Goal: Transaction & Acquisition: Book appointment/travel/reservation

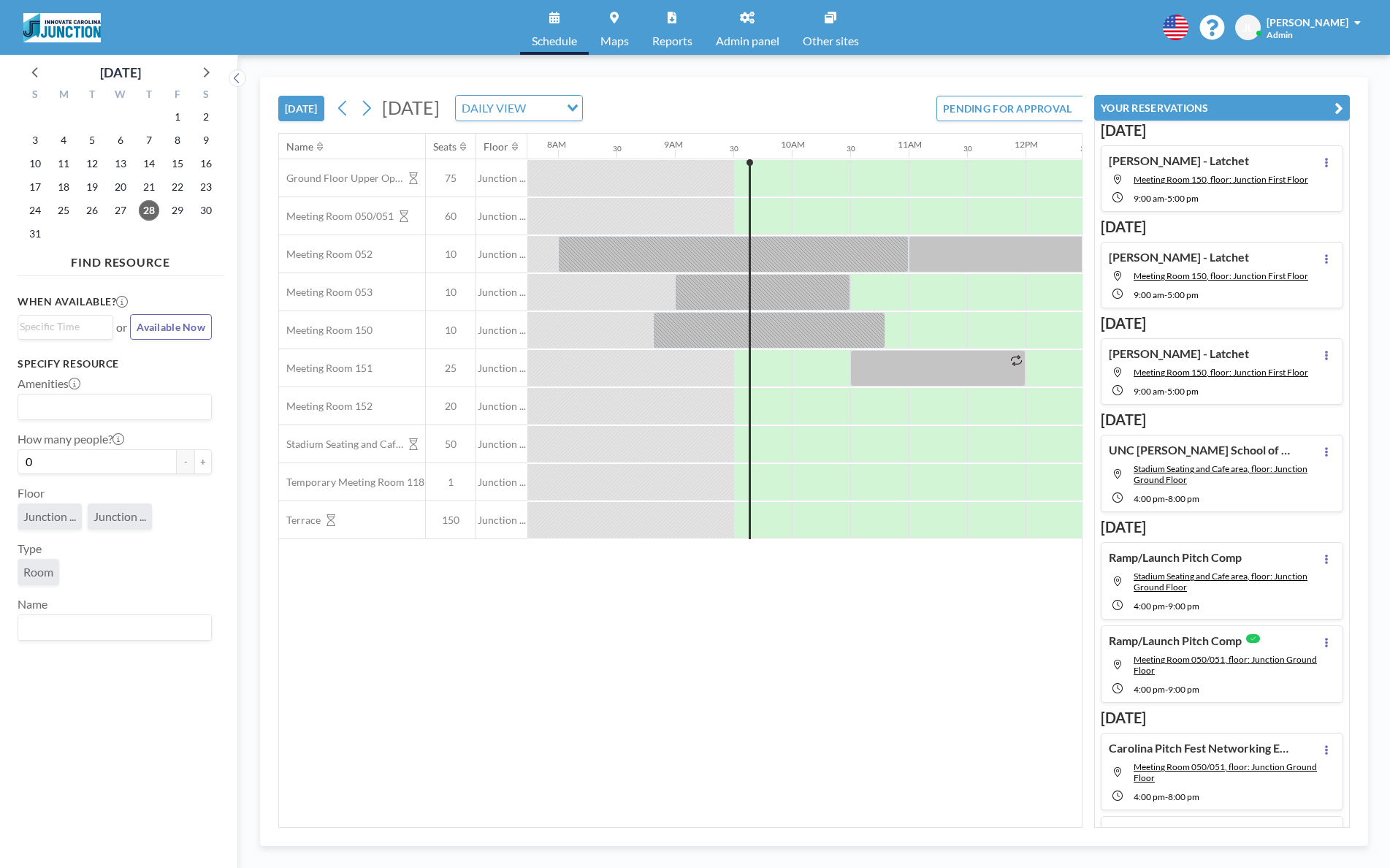
scroll to position [0, 1052]
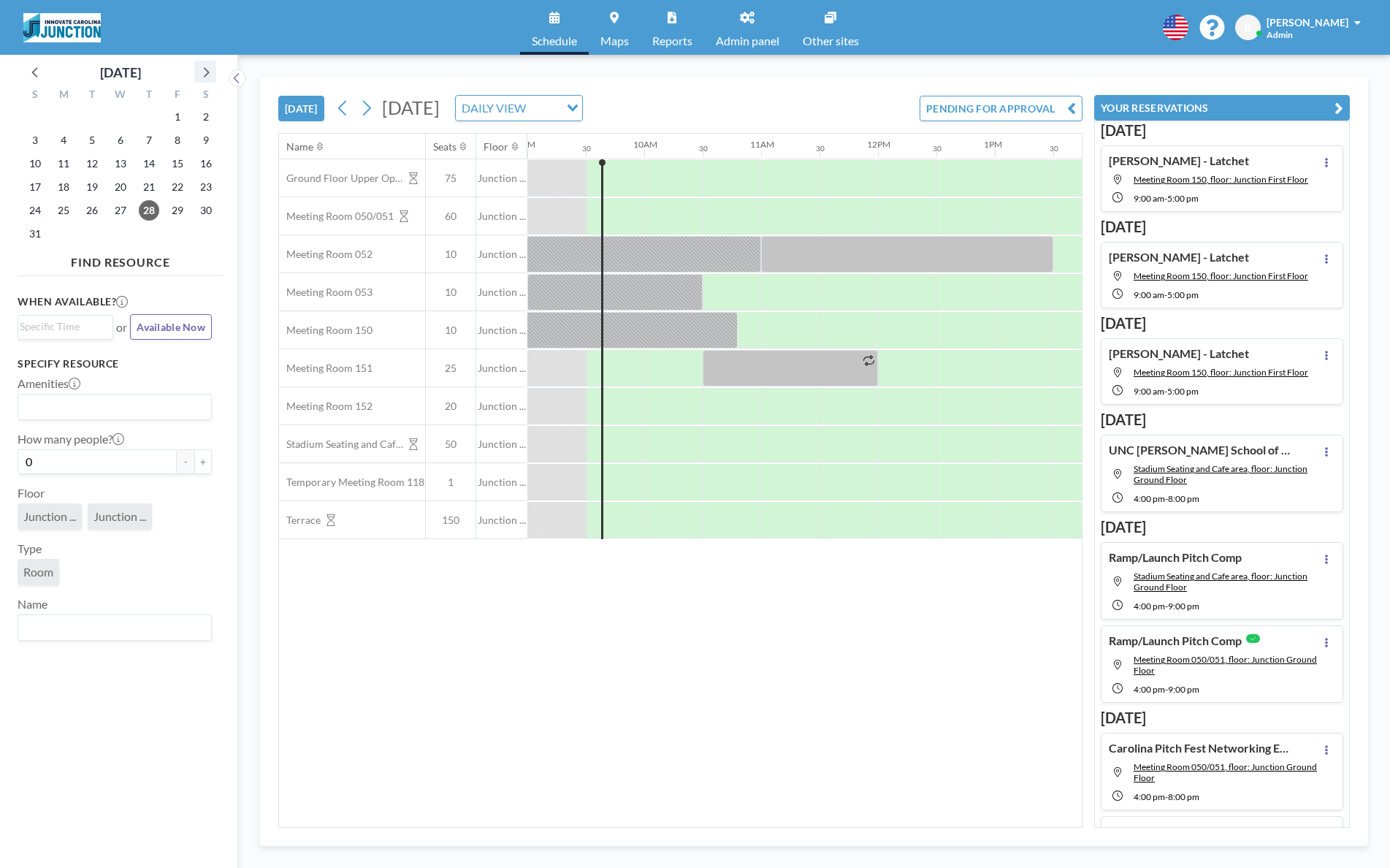
click at [206, 80] on icon at bounding box center [205, 72] width 19 height 19
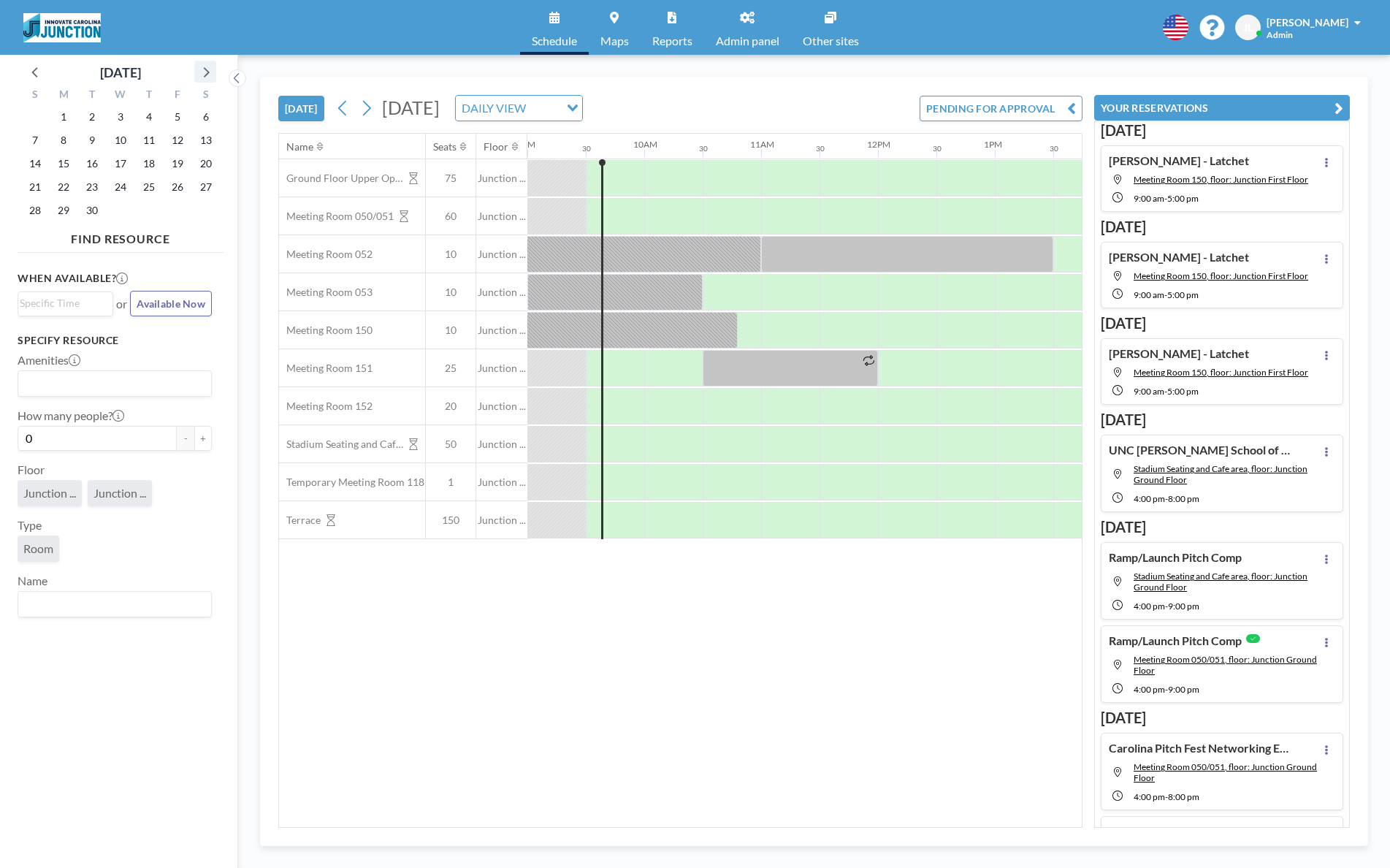
click at [206, 80] on icon at bounding box center [205, 72] width 19 height 19
click at [197, 78] on icon at bounding box center [205, 72] width 19 height 19
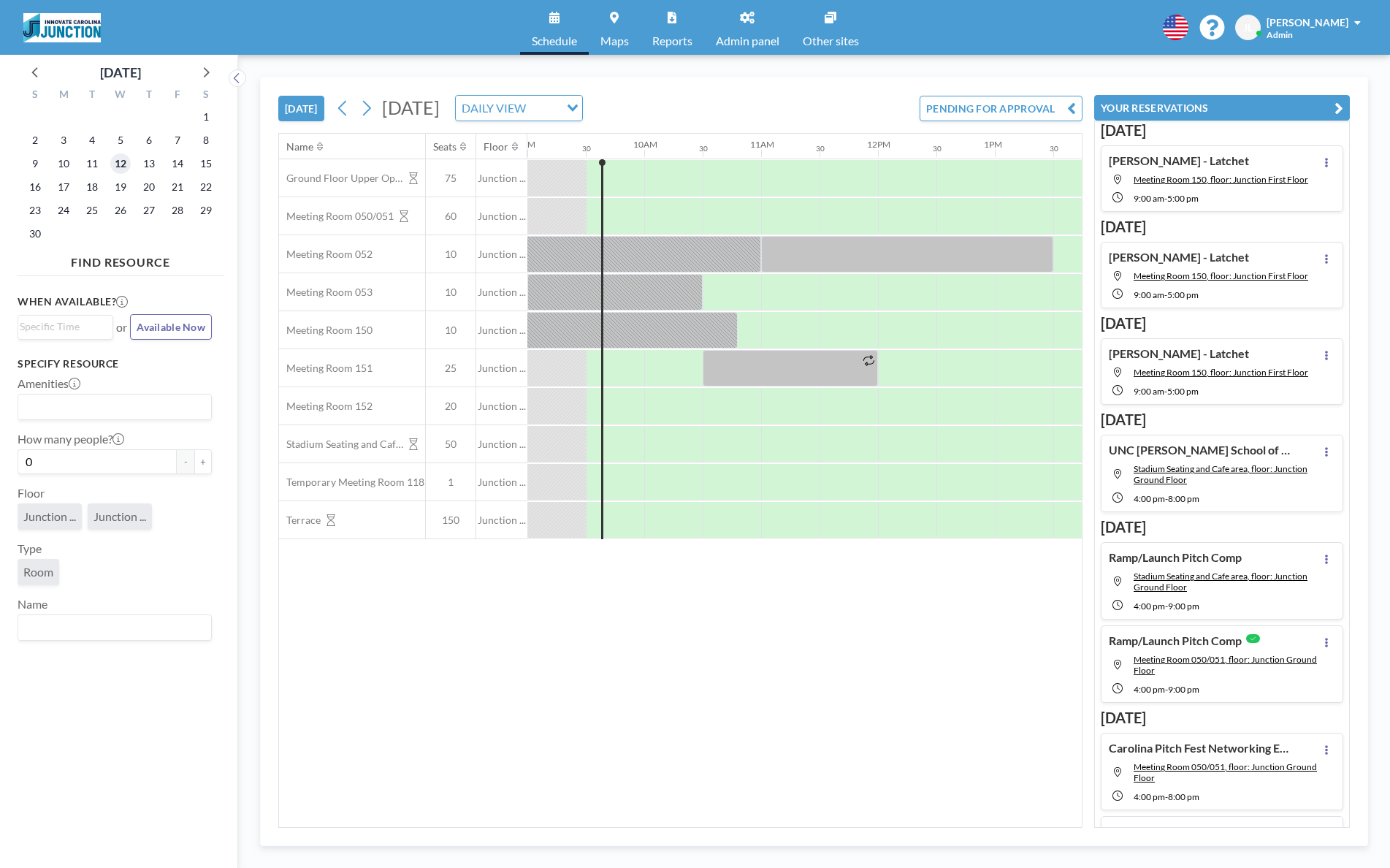
click at [126, 163] on span "12" at bounding box center [121, 163] width 21 height 21
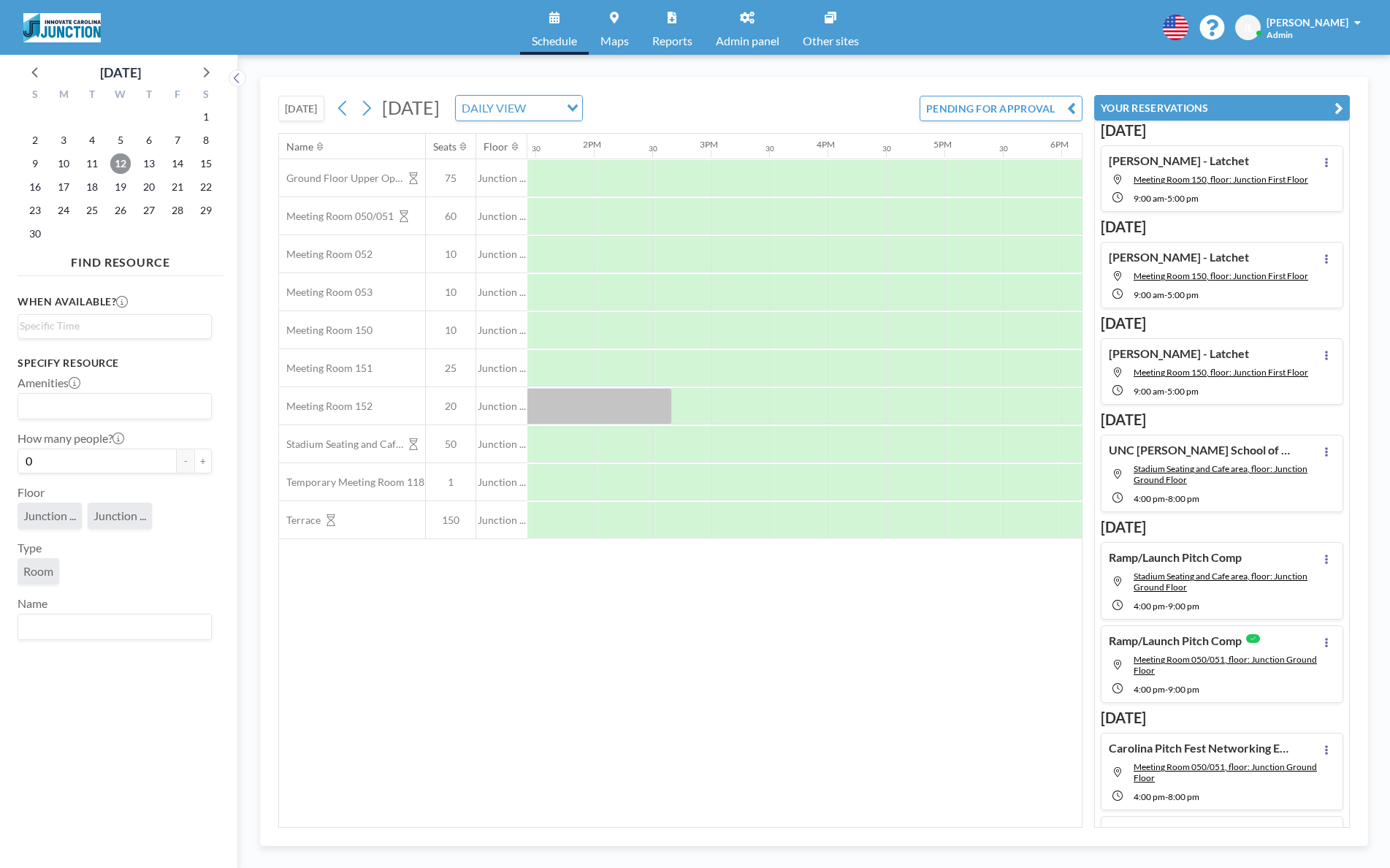
scroll to position [0, 1572]
click at [978, 229] on div at bounding box center [972, 216] width 59 height 37
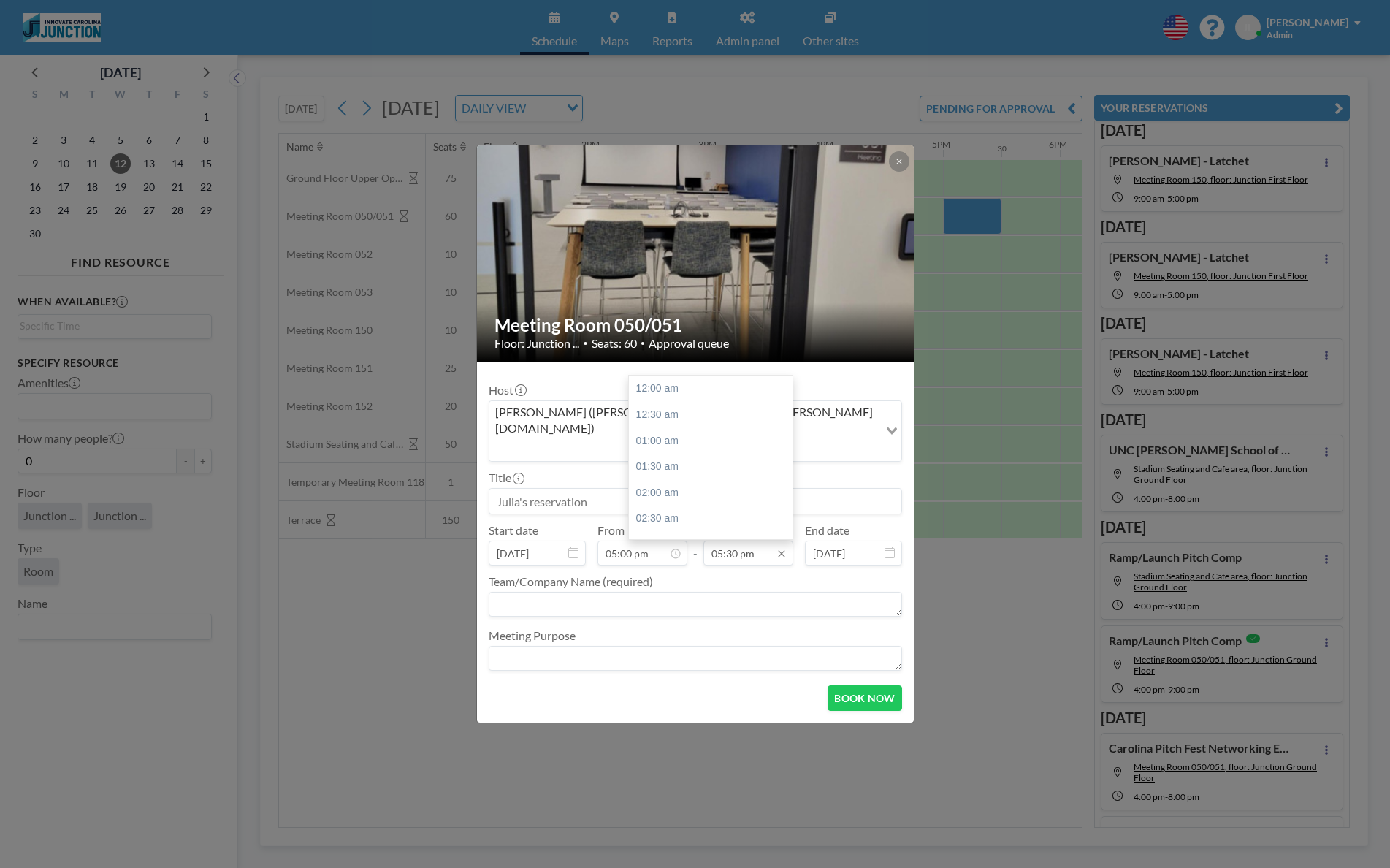
scroll to position [910, 0]
click at [771, 541] on input "05:30 pm" at bounding box center [748, 553] width 90 height 25
click at [714, 507] on div "08:00 pm" at bounding box center [710, 519] width 163 height 26
type input "08:00 pm"
click at [536, 523] on label "Start date" at bounding box center [514, 530] width 50 height 15
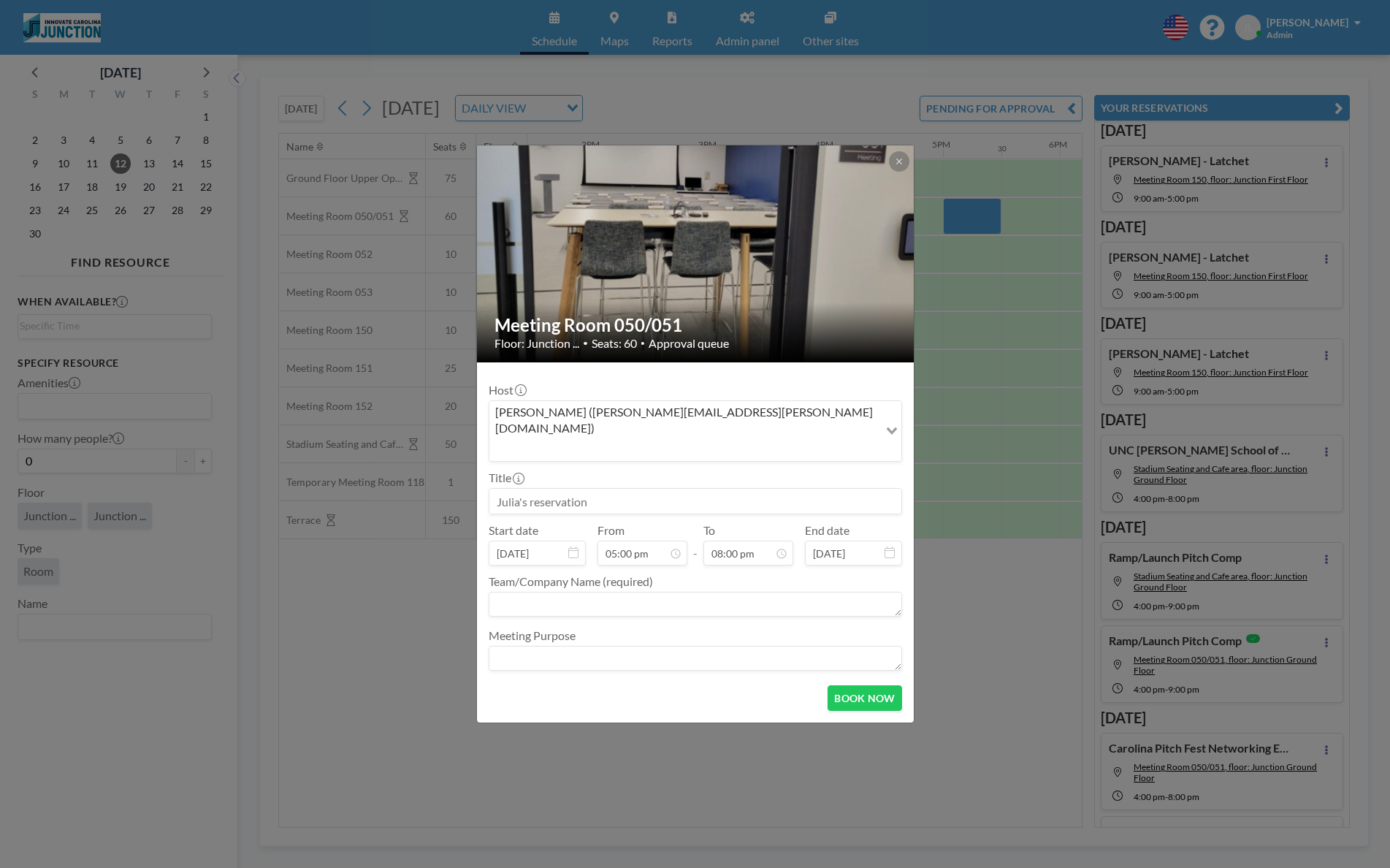
click at [587, 489] on input at bounding box center [695, 501] width 412 height 25
type input "A"
type input "Art on the Brain"
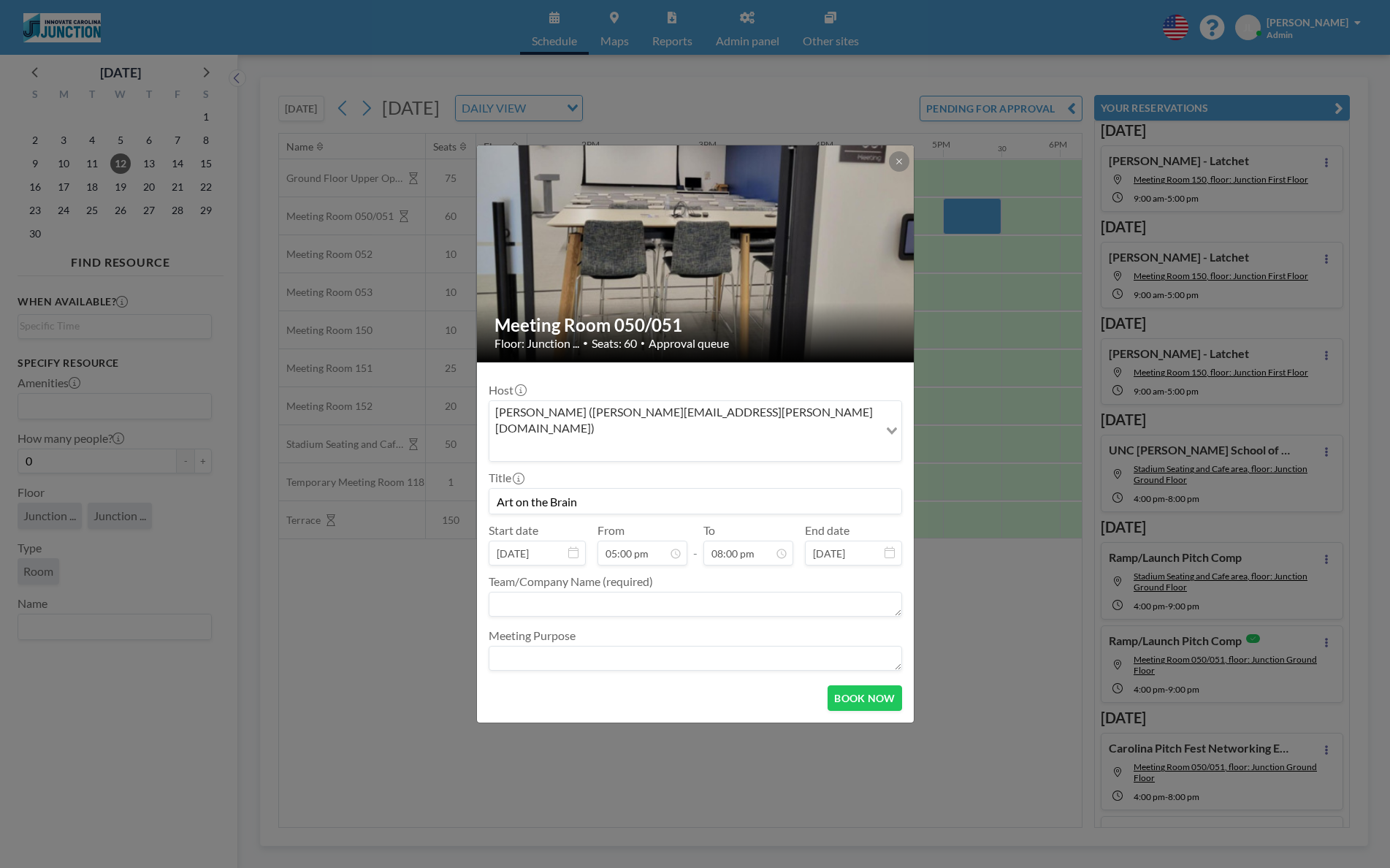
click at [605, 592] on textarea at bounding box center [695, 604] width 413 height 25
type textarea "Art on the Brain"
click at [859, 685] on button "BOOK NOW" at bounding box center [865, 697] width 74 height 26
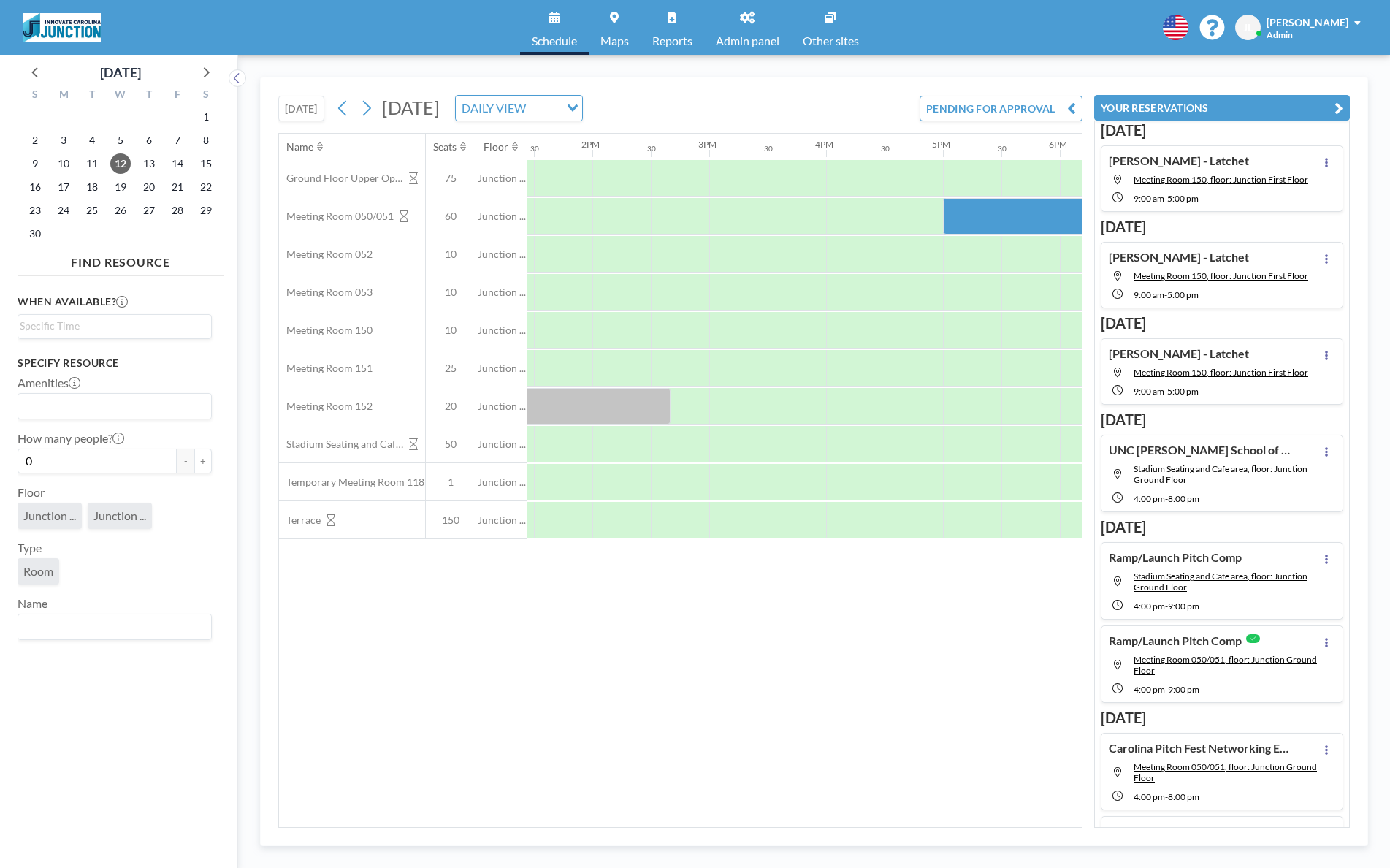
click at [298, 113] on button "[DATE]" at bounding box center [301, 108] width 46 height 26
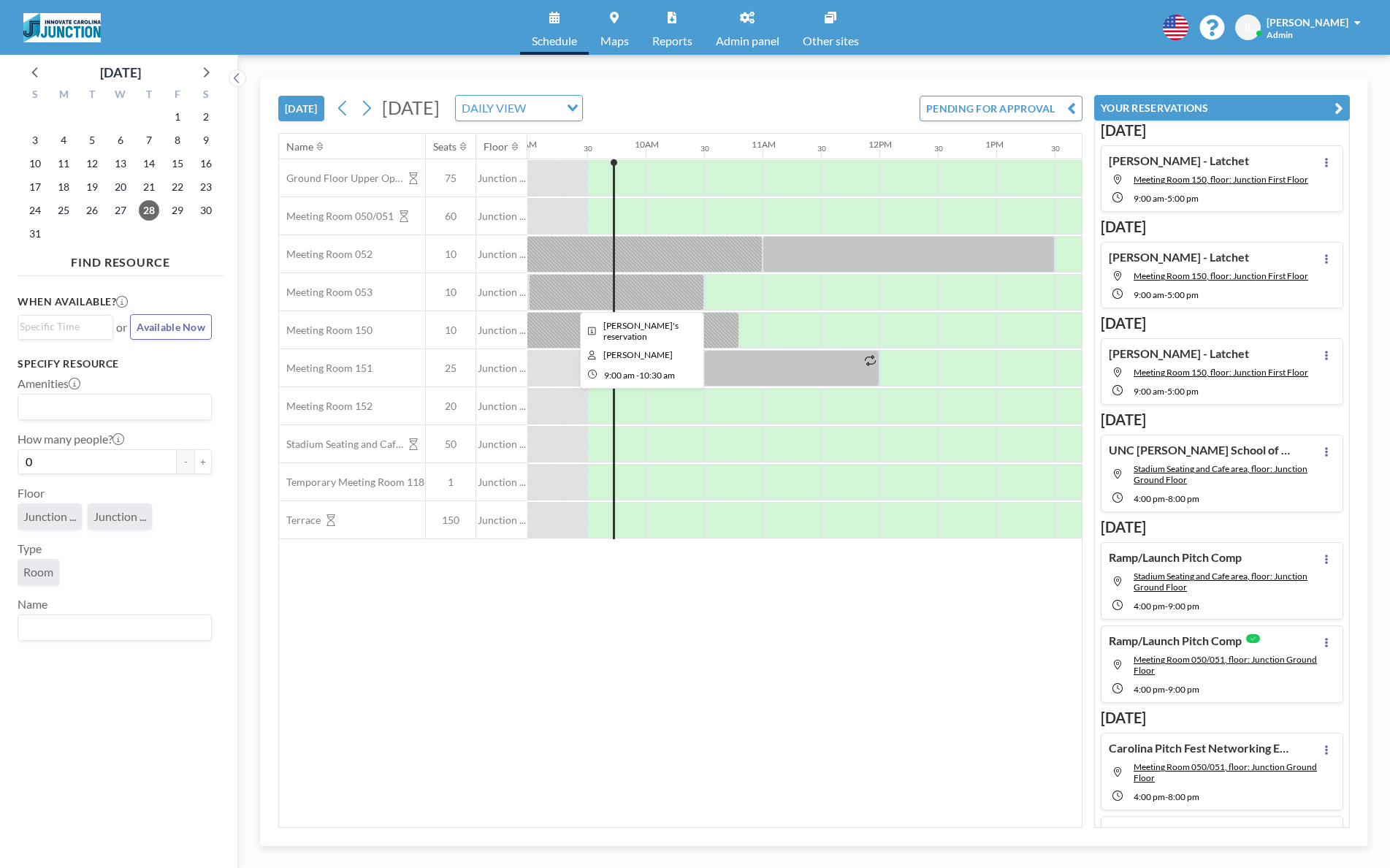
scroll to position [0, 1052]
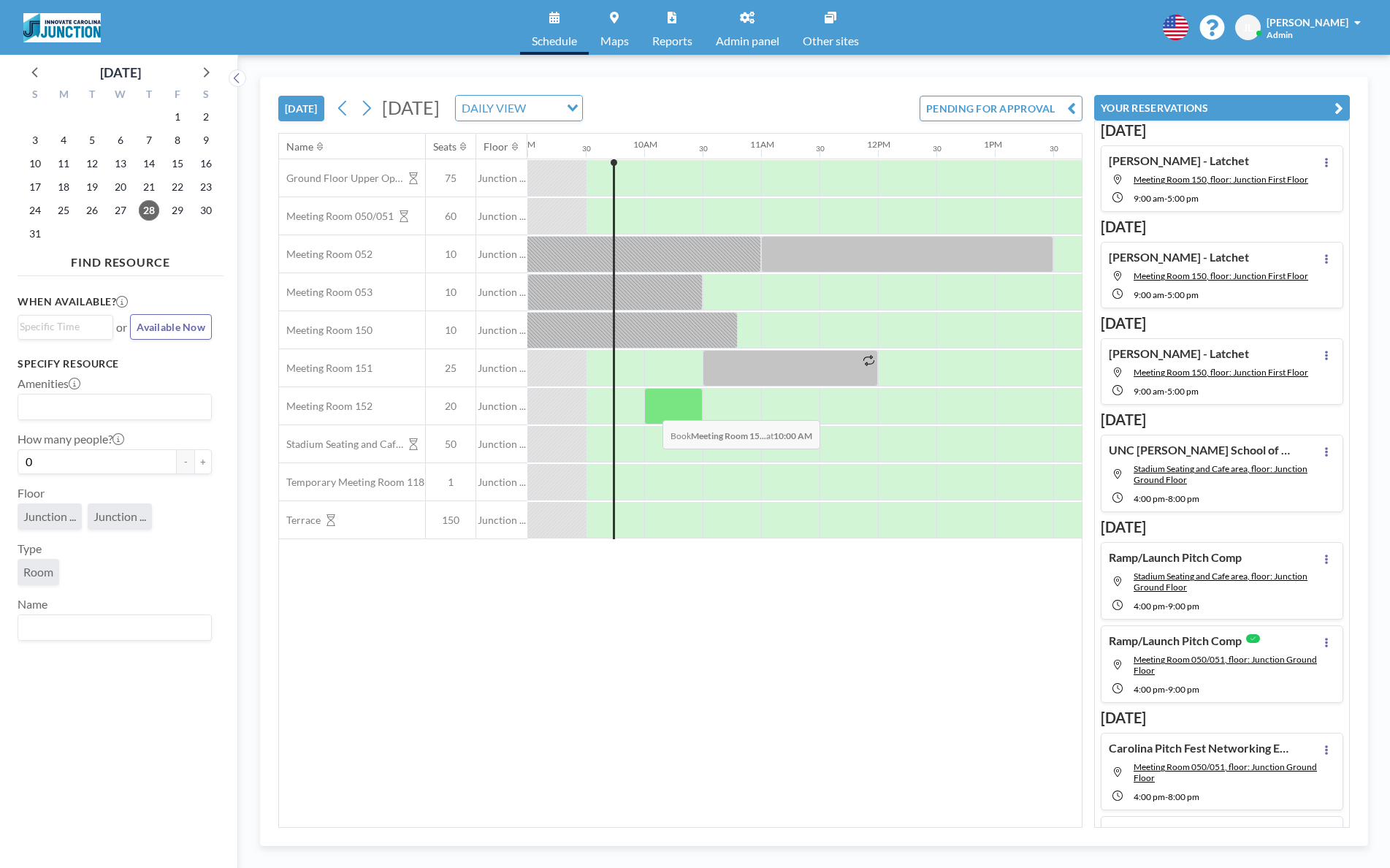
click at [651, 409] on div at bounding box center [673, 406] width 59 height 37
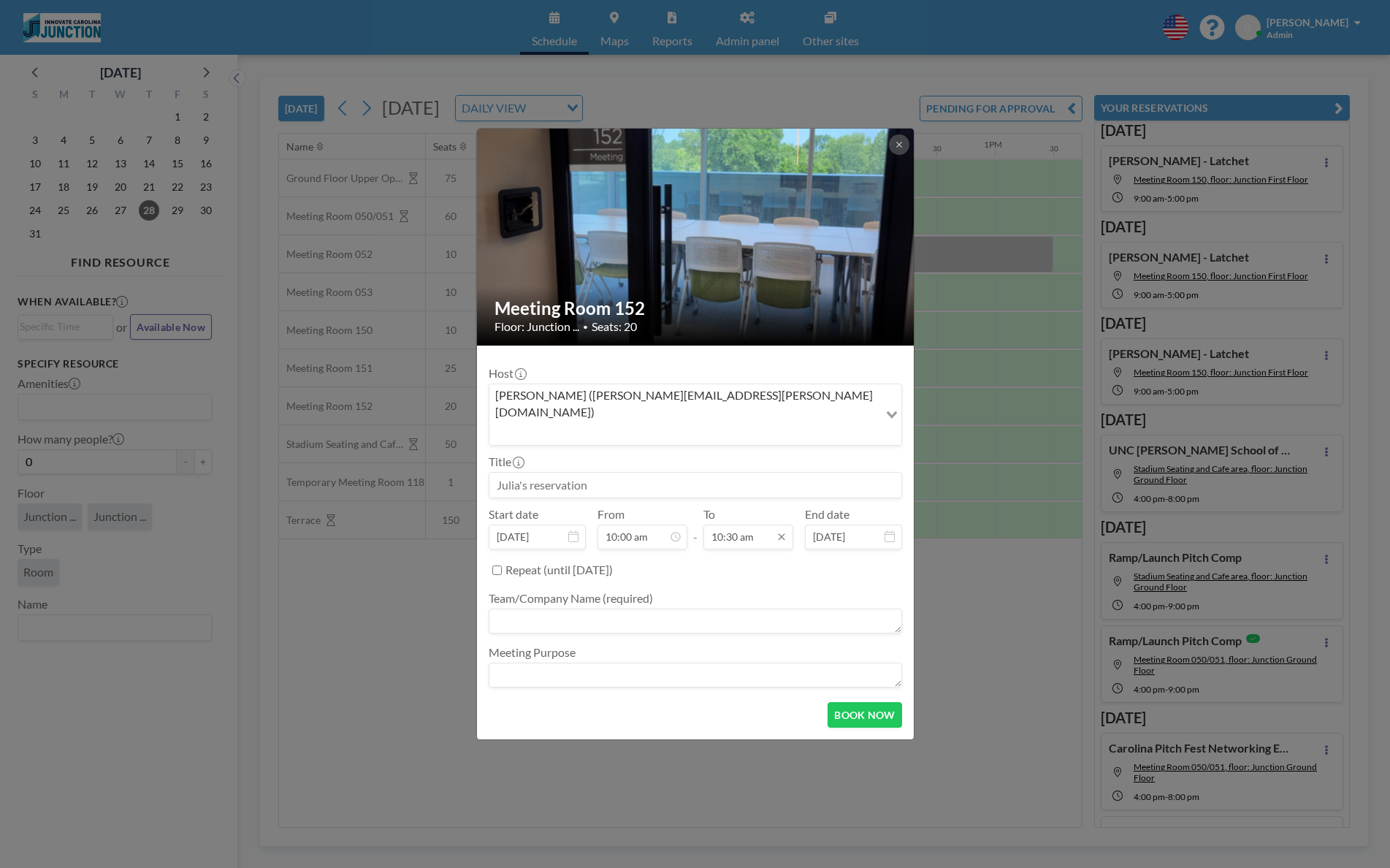
scroll to position [546, 0]
click at [739, 525] on input "10:30 am" at bounding box center [748, 537] width 90 height 25
click at [692, 385] on div "11:00 am" at bounding box center [710, 398] width 163 height 26
type input "11:00 am"
click at [574, 472] on input at bounding box center [695, 485] width 412 height 25
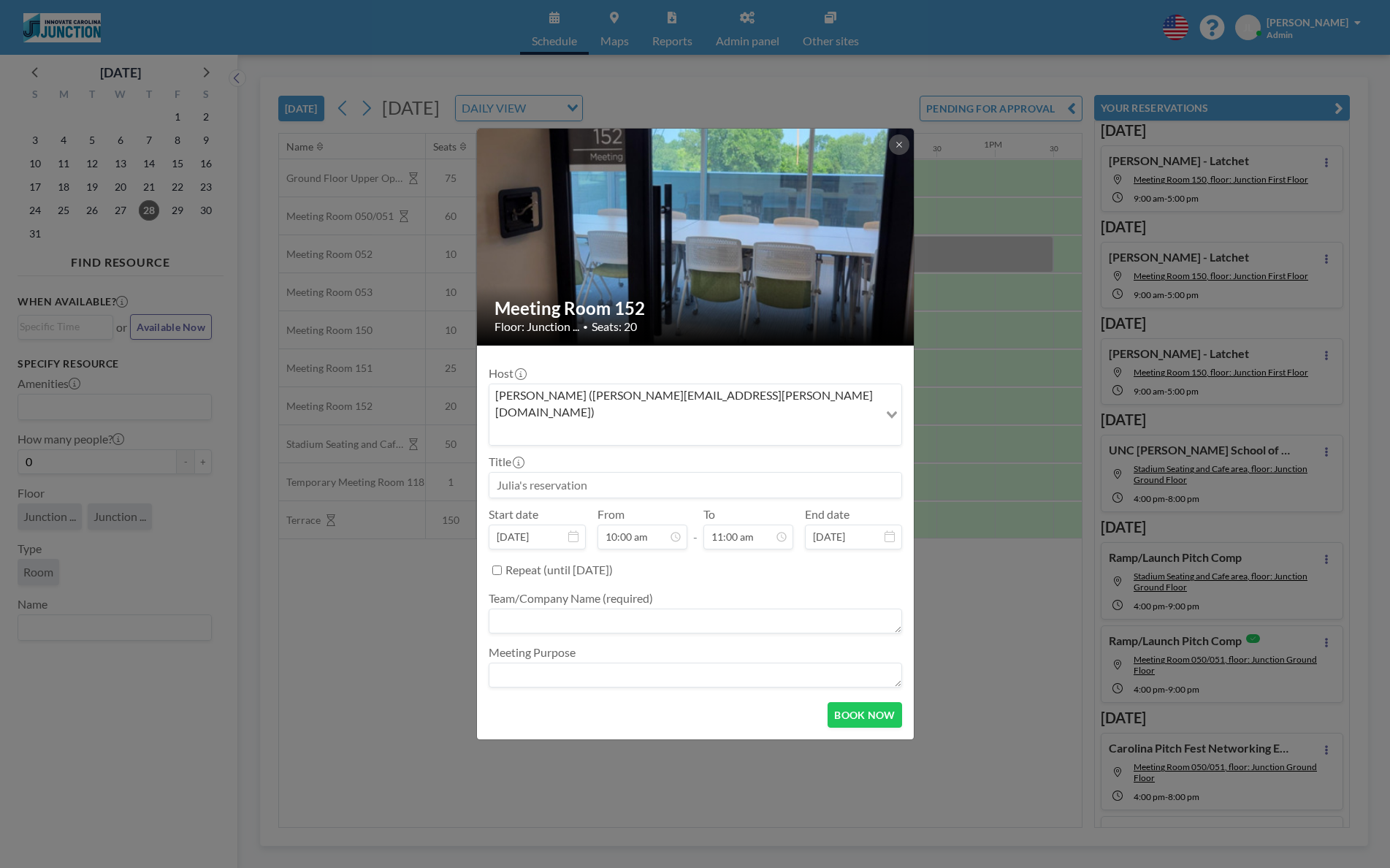
click at [574, 472] on input at bounding box center [695, 485] width 412 height 25
type input "[PERSON_NAME]"
click at [584, 609] on div at bounding box center [695, 623] width 413 height 28
click at [579, 609] on textarea at bounding box center [695, 621] width 413 height 25
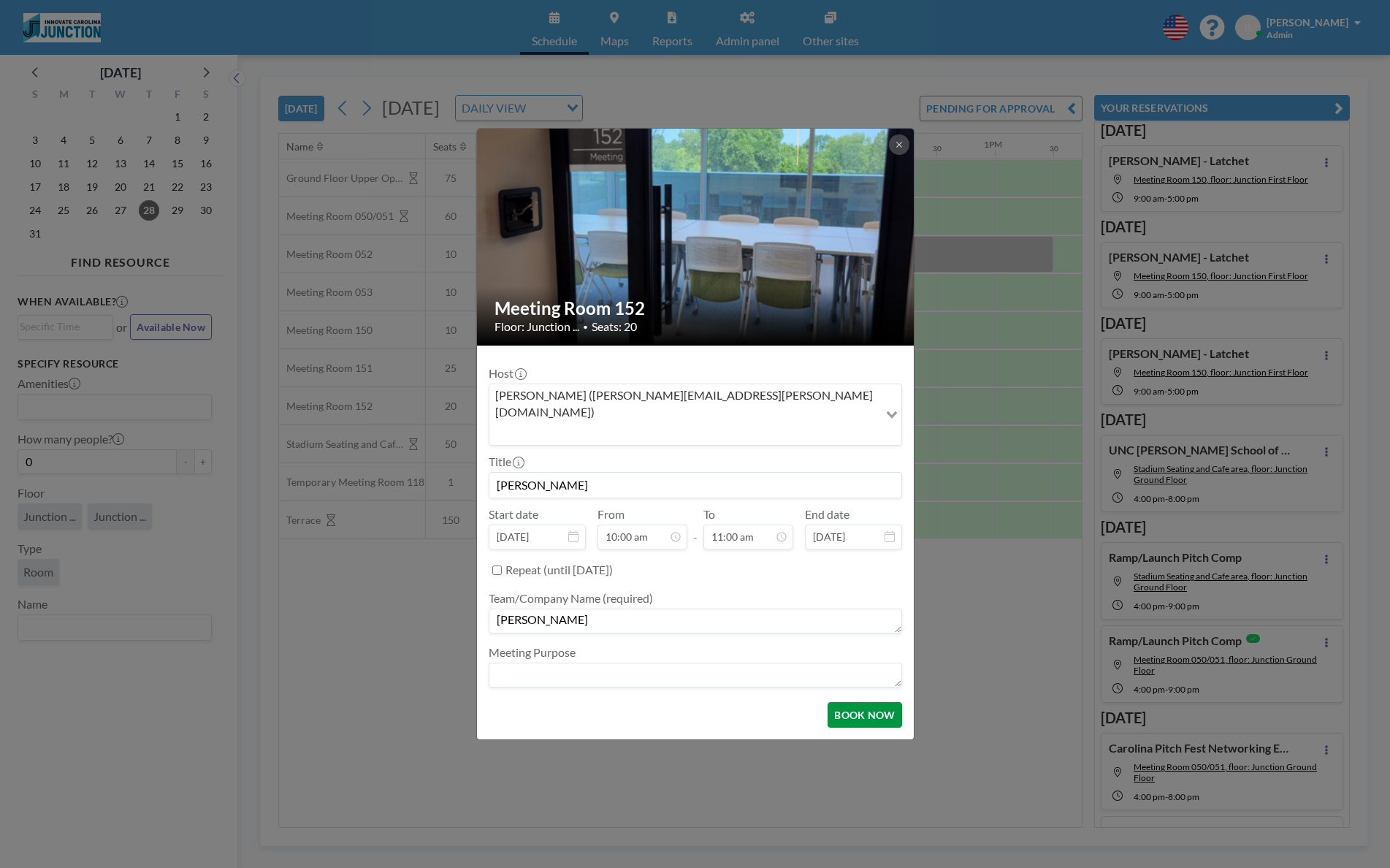
type textarea "[PERSON_NAME]"
click at [878, 706] on button "BOOK NOW" at bounding box center [865, 714] width 74 height 26
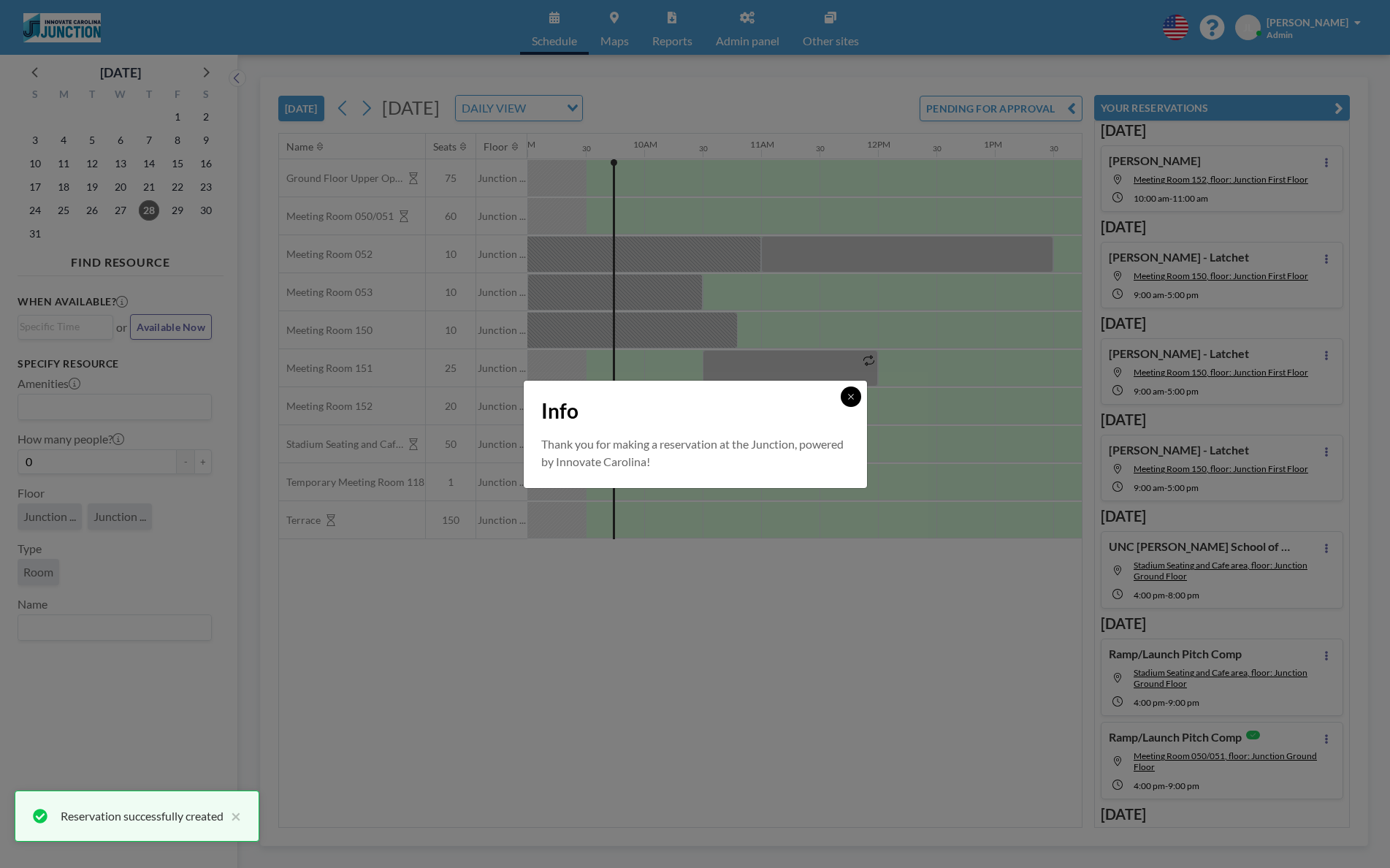
click at [852, 390] on button at bounding box center [851, 396] width 21 height 21
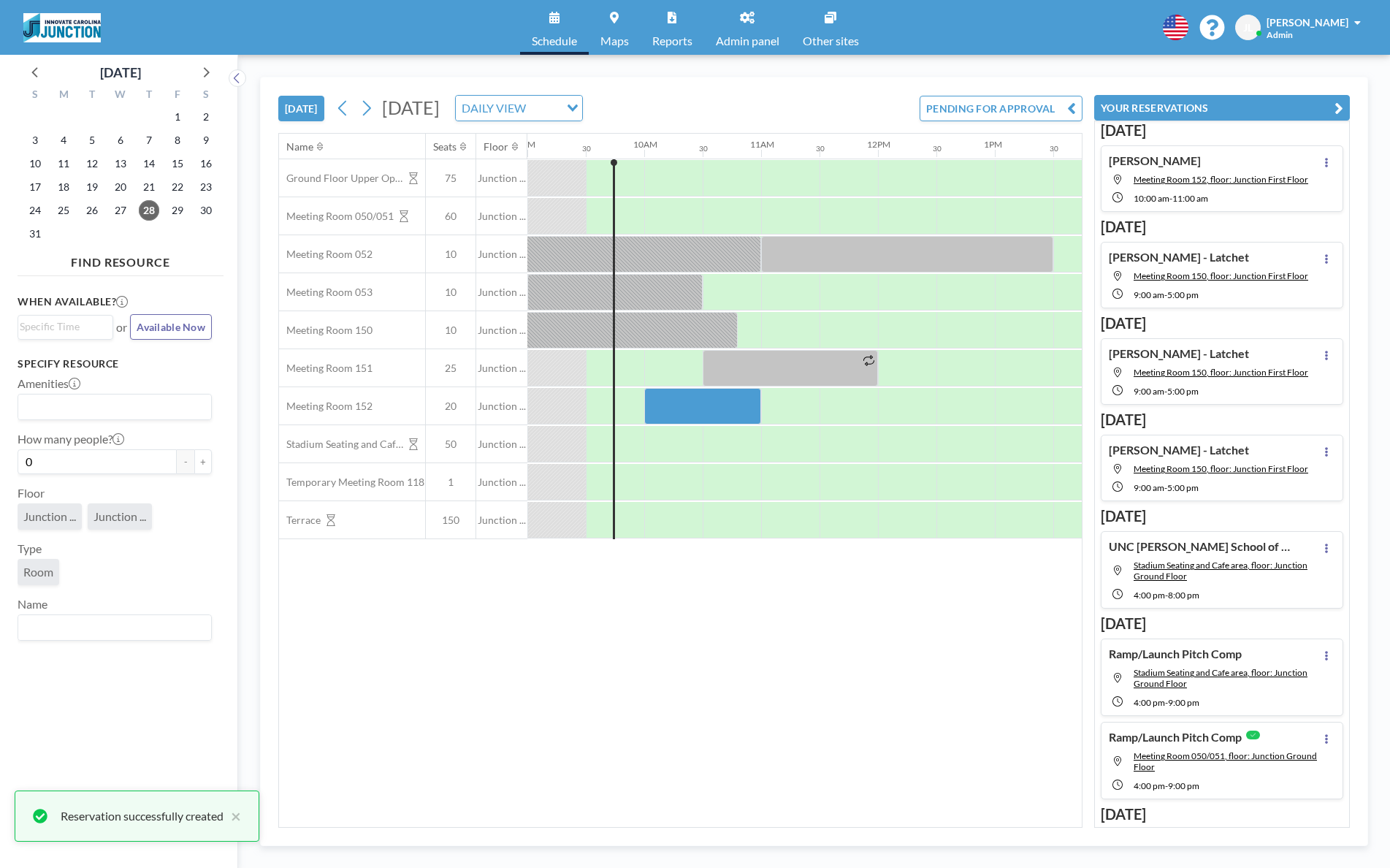
click at [758, 29] on link "Admin panel" at bounding box center [747, 27] width 87 height 55
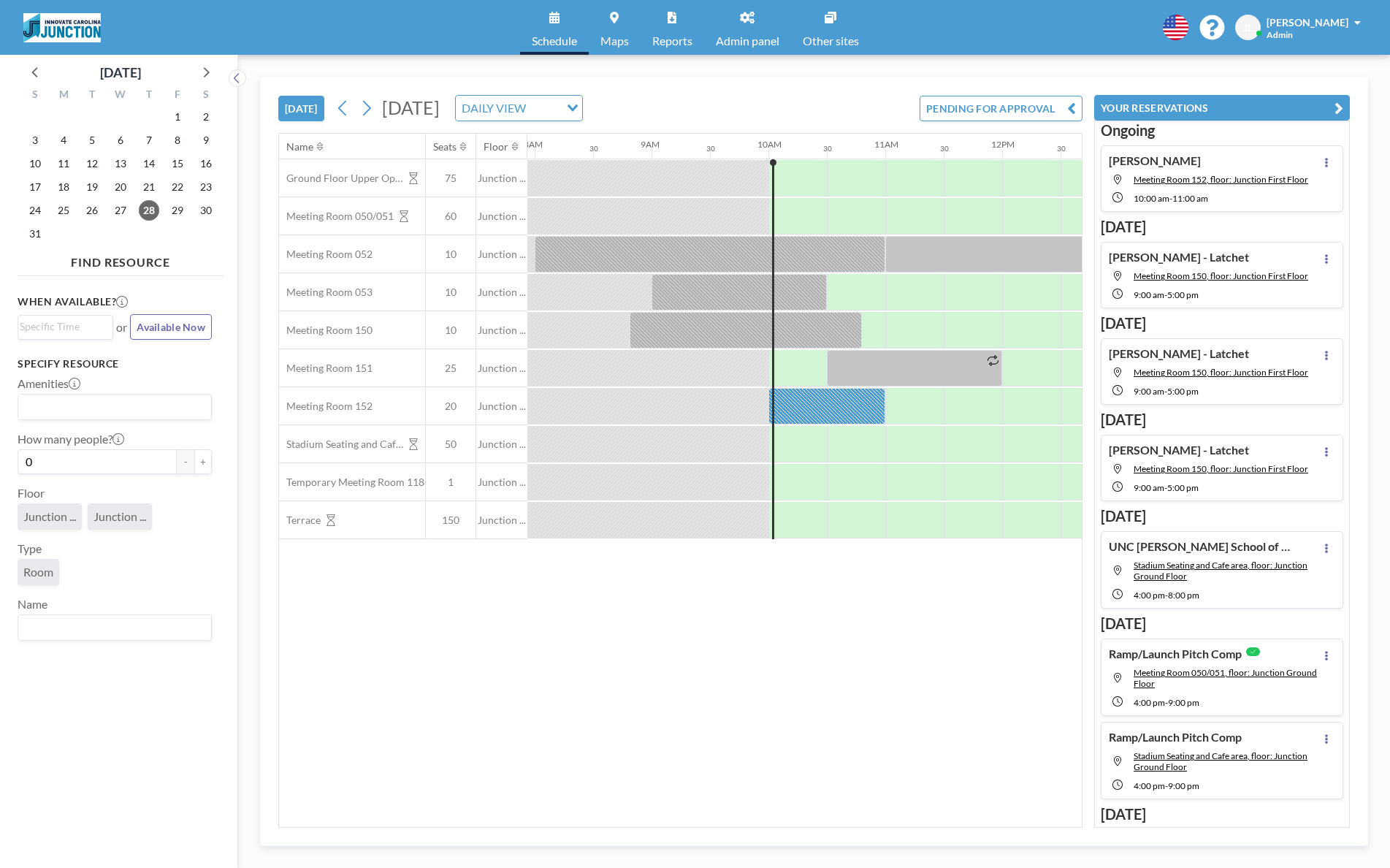
scroll to position [0, 1111]
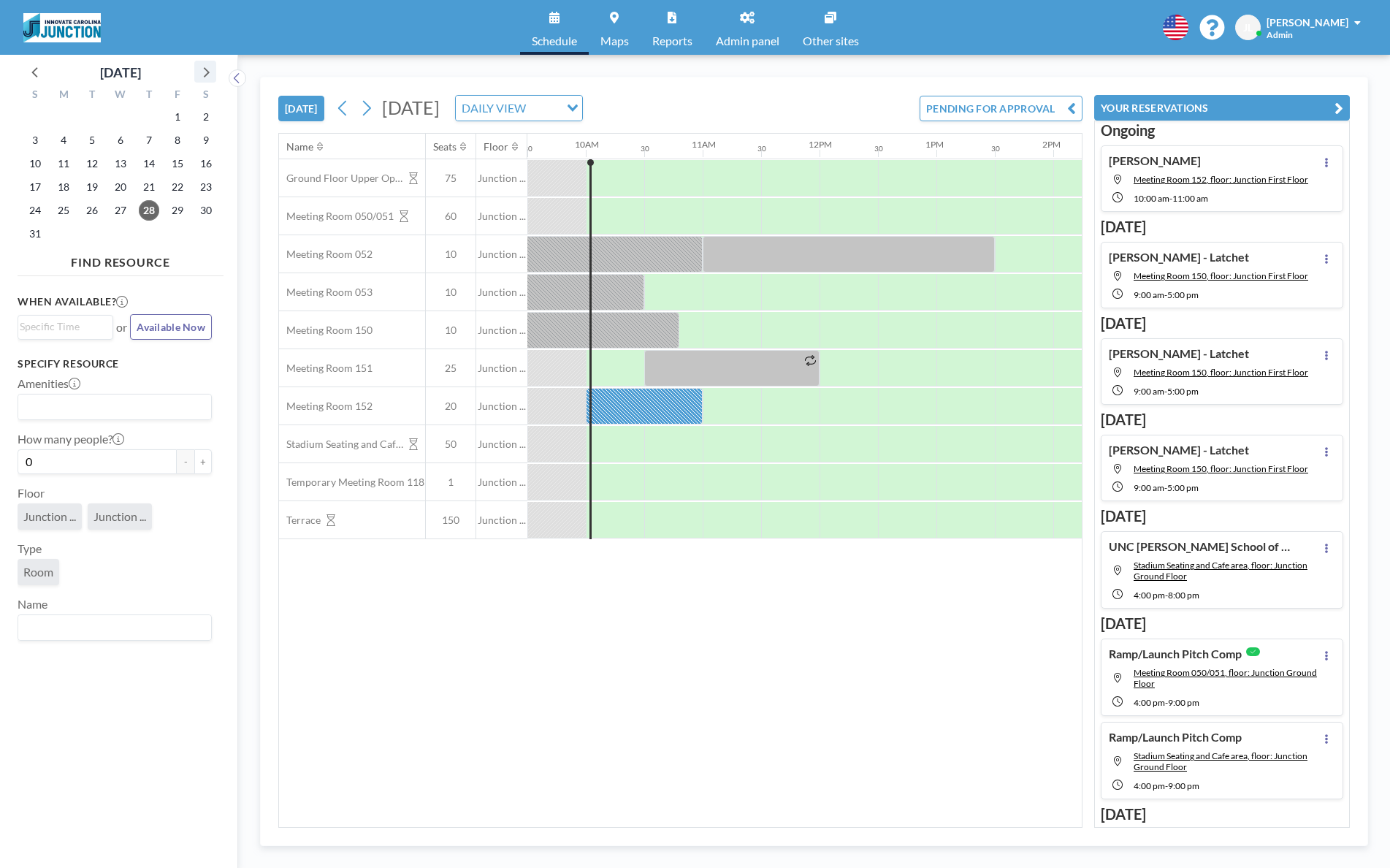
click at [207, 69] on icon at bounding box center [205, 72] width 19 height 19
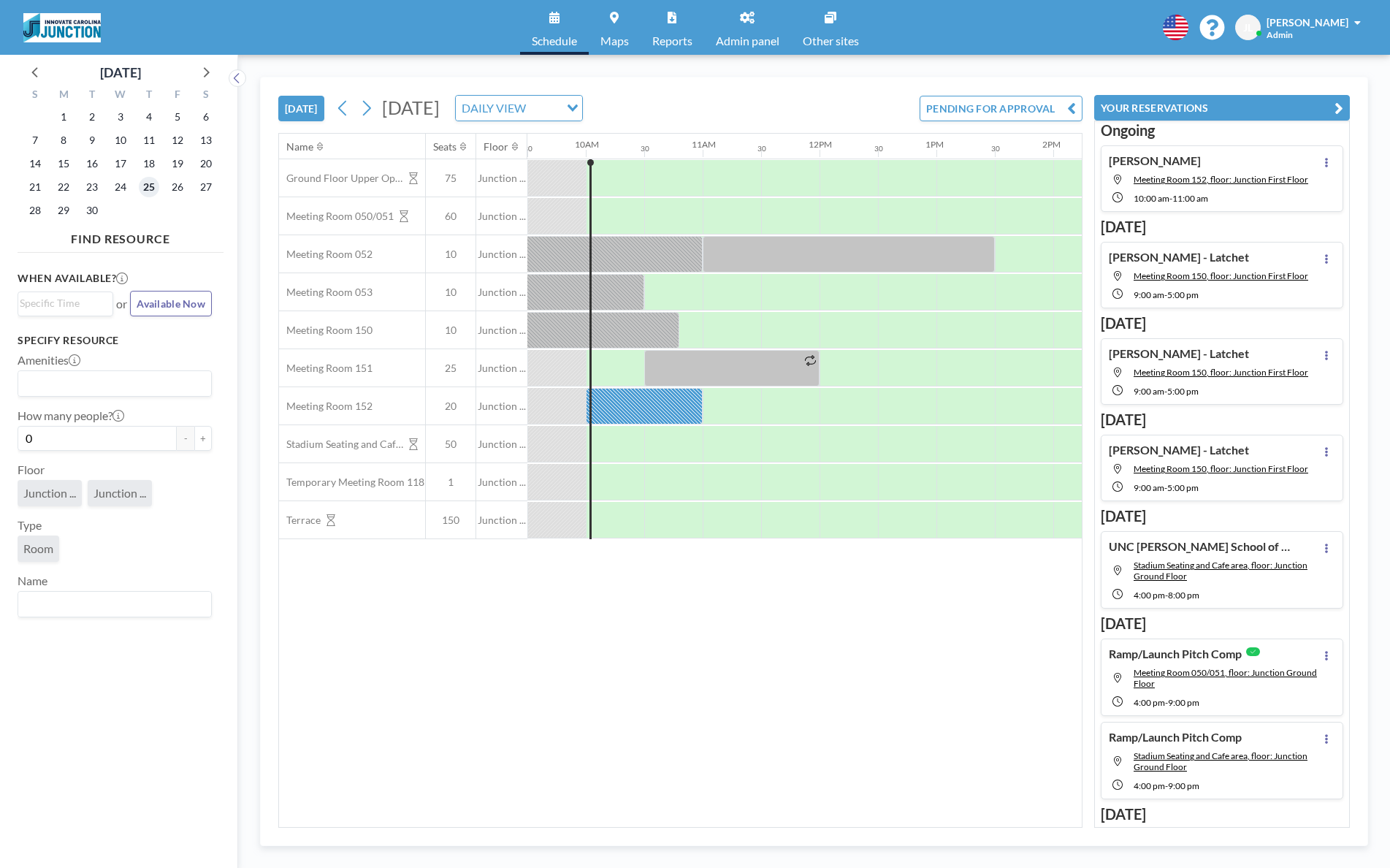
click at [146, 189] on span "25" at bounding box center [149, 187] width 21 height 21
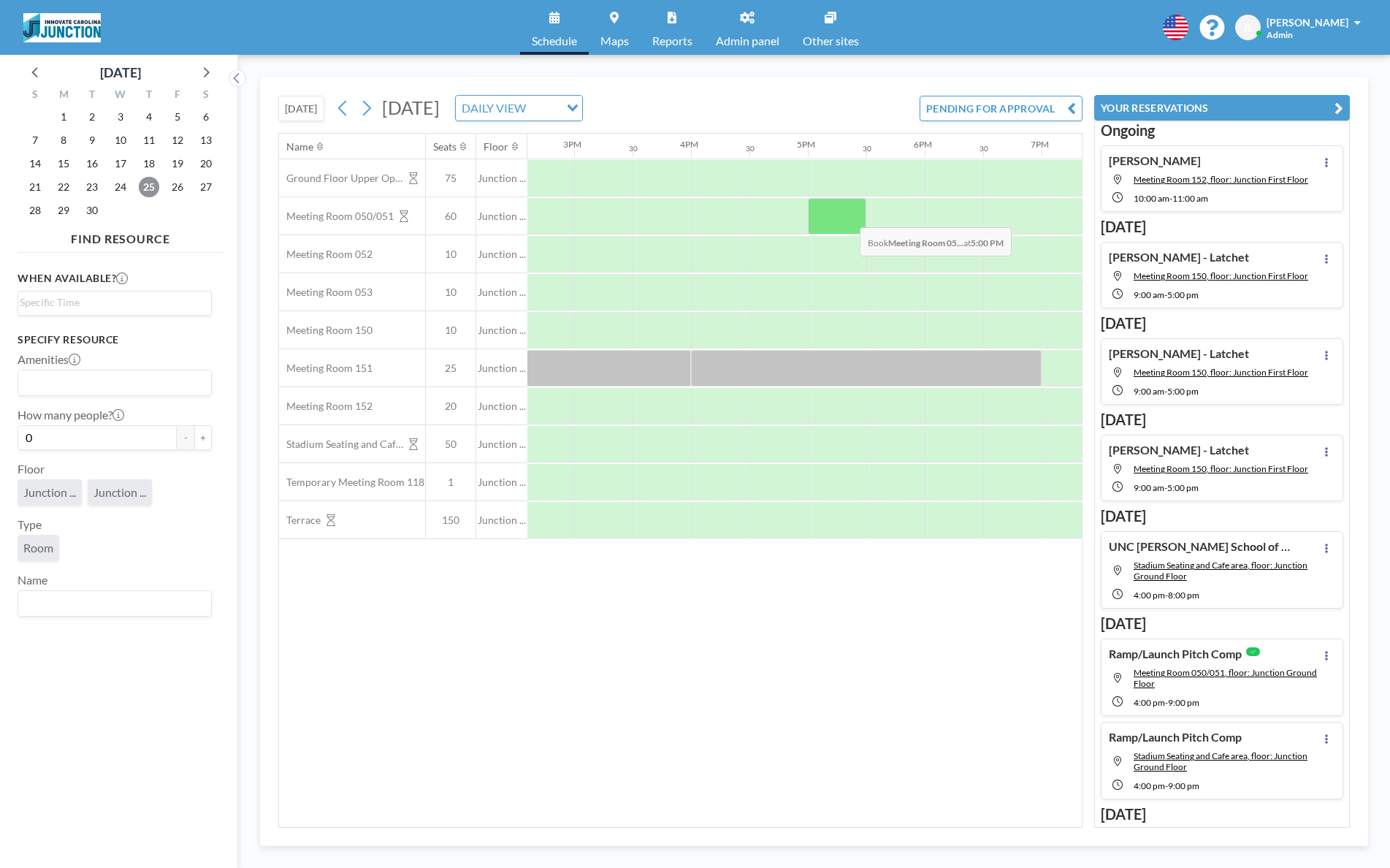
scroll to position [0, 1701]
click at [849, 216] on div at bounding box center [843, 216] width 59 height 37
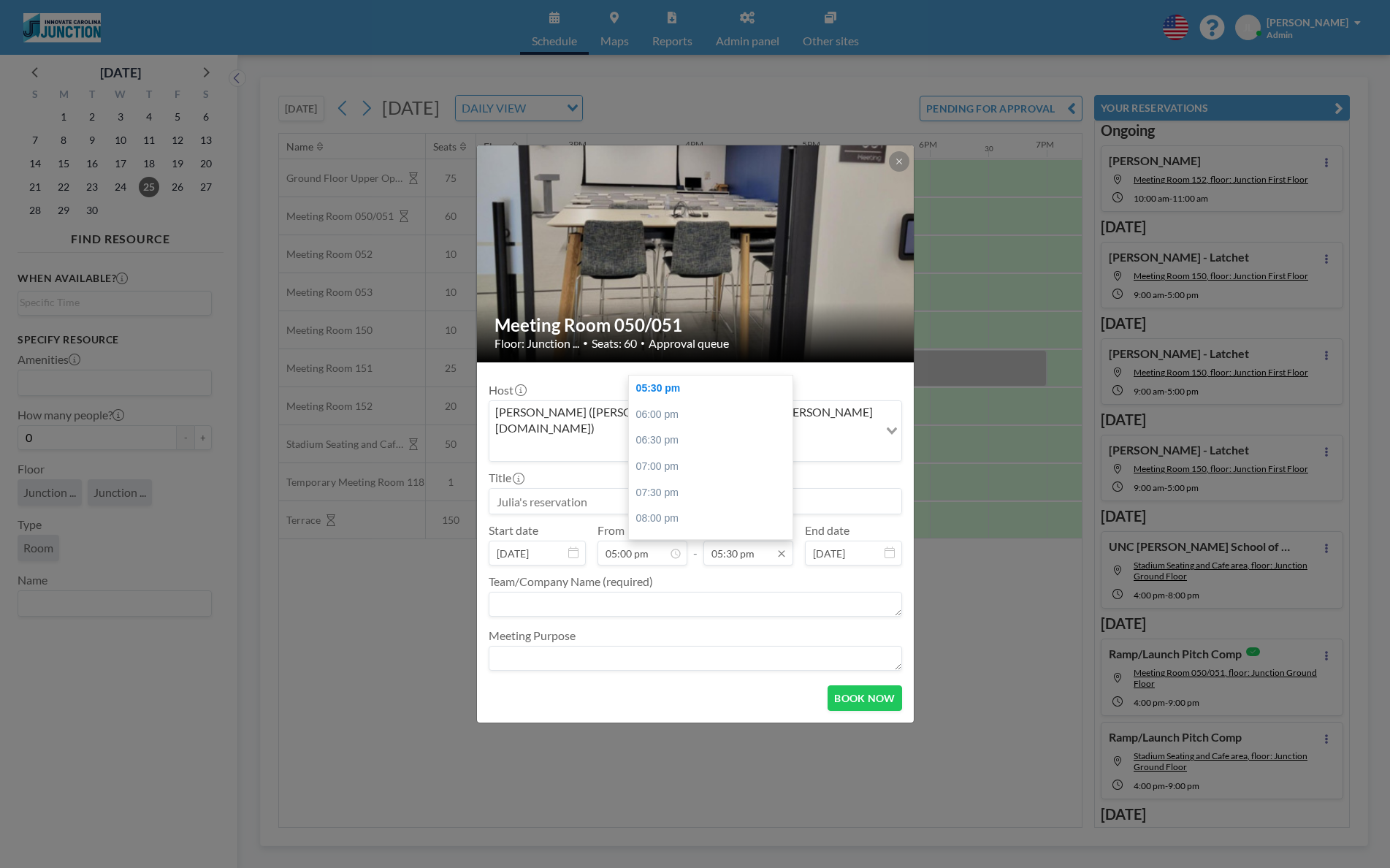
click at [749, 541] on input "05:30 pm" at bounding box center [748, 553] width 90 height 25
click at [708, 424] on div "07:30 pm" at bounding box center [710, 437] width 163 height 26
click at [712, 541] on input "07:30 pm" at bounding box center [748, 553] width 90 height 25
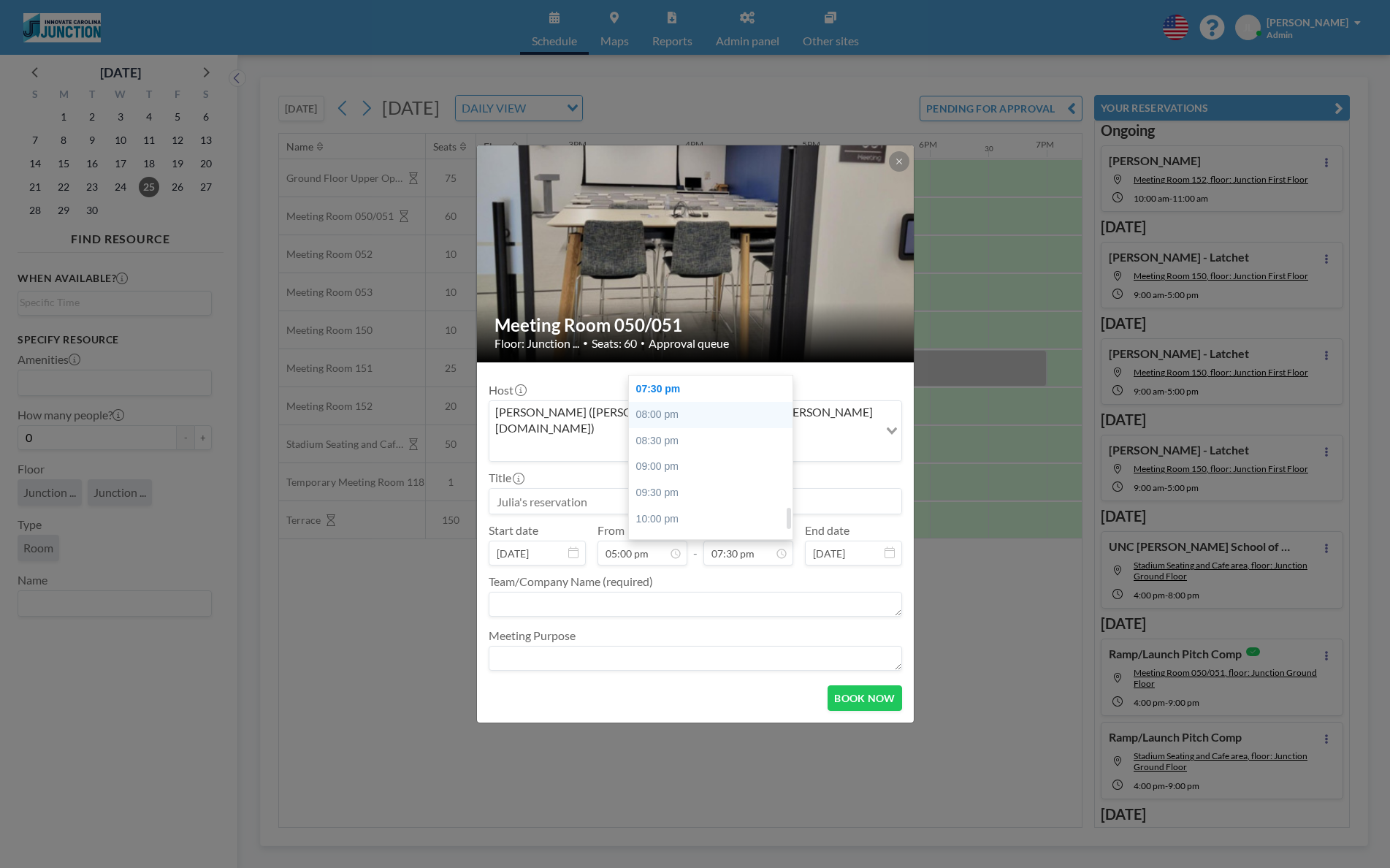
click at [679, 401] on div "08:00 pm" at bounding box center [710, 415] width 163 height 26
type input "08:00 pm"
click at [641, 489] on input at bounding box center [695, 501] width 412 height 25
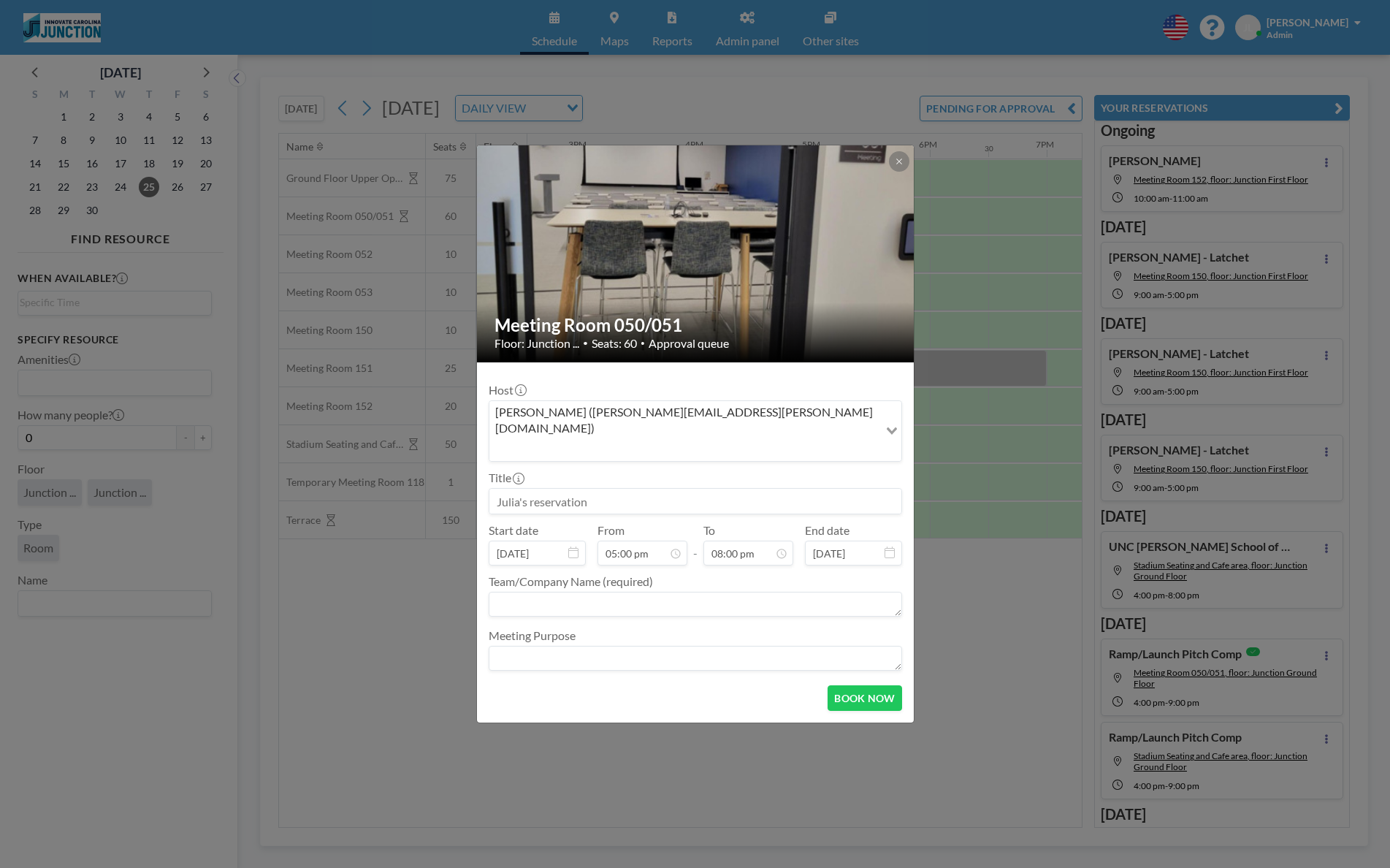
click at [641, 489] on input at bounding box center [695, 501] width 412 height 25
click at [618, 470] on div "Title Shreeya" at bounding box center [695, 492] width 413 height 44
click at [599, 492] on input "Shreeya" at bounding box center [695, 501] width 412 height 25
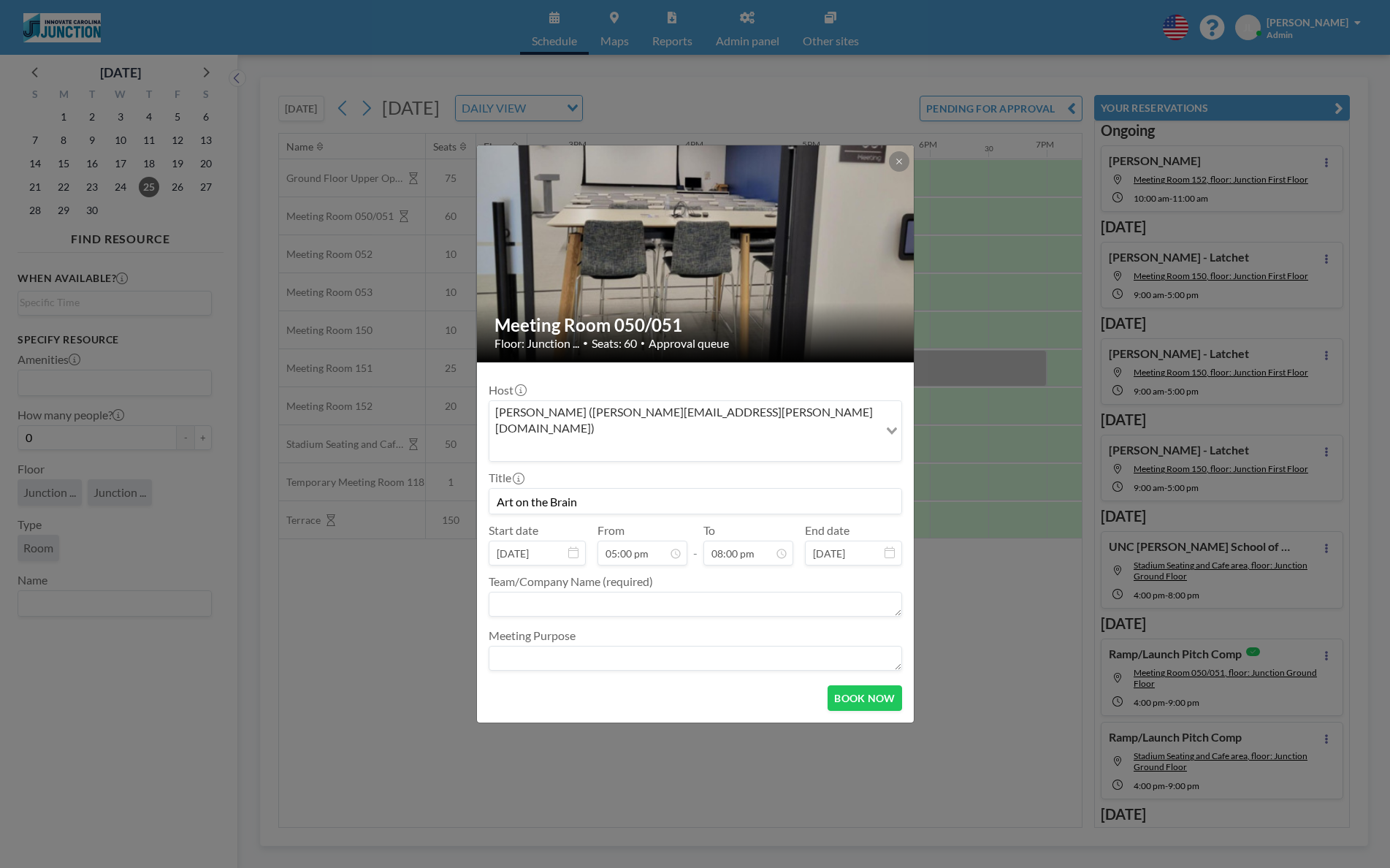
type input "Art on the Brain"
type textarea "Shreeya"
click at [838, 691] on button "BOOK NOW" at bounding box center [865, 697] width 74 height 26
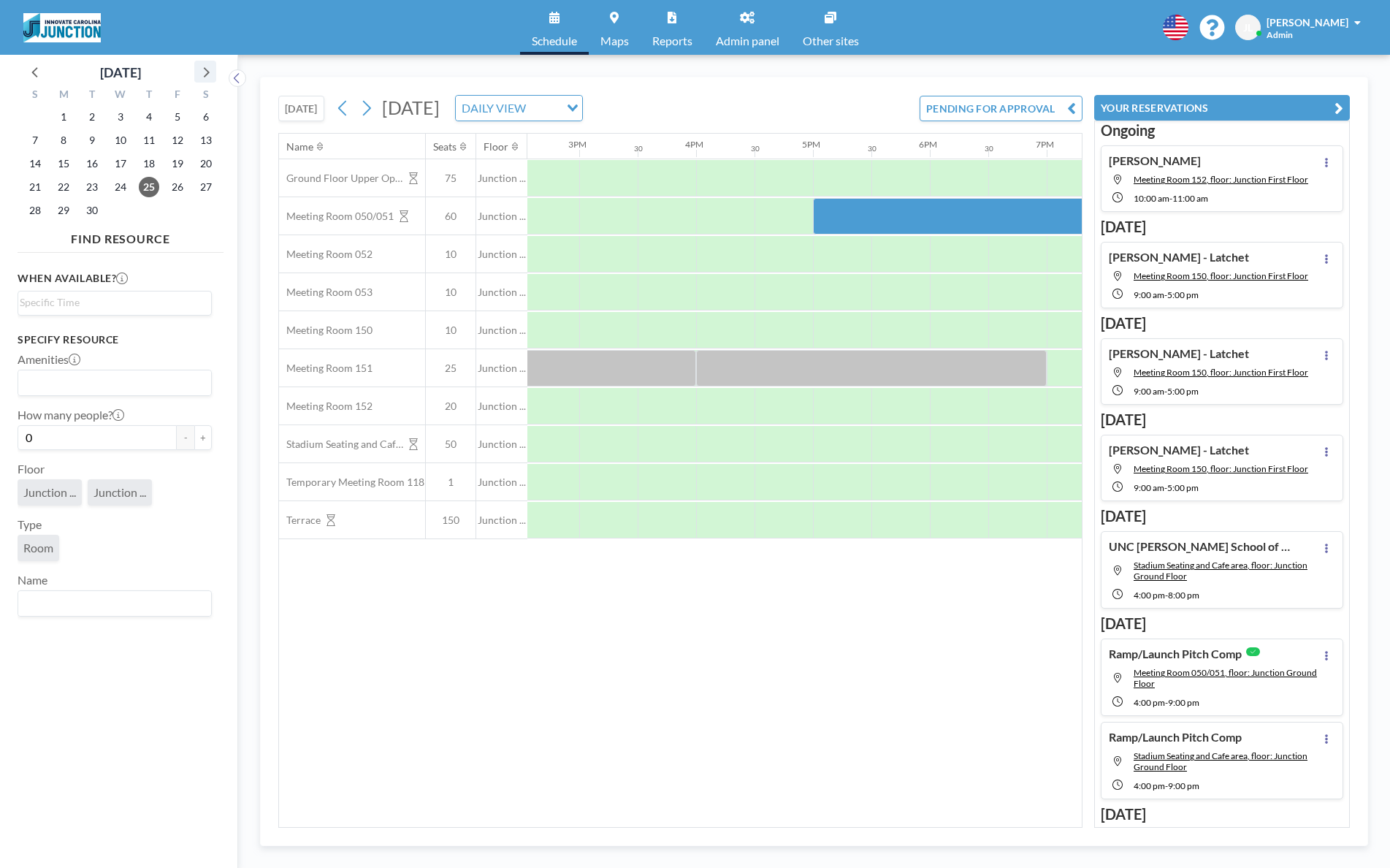
click at [212, 75] on icon at bounding box center [205, 72] width 19 height 19
click at [70, 139] on span "6" at bounding box center [64, 140] width 21 height 21
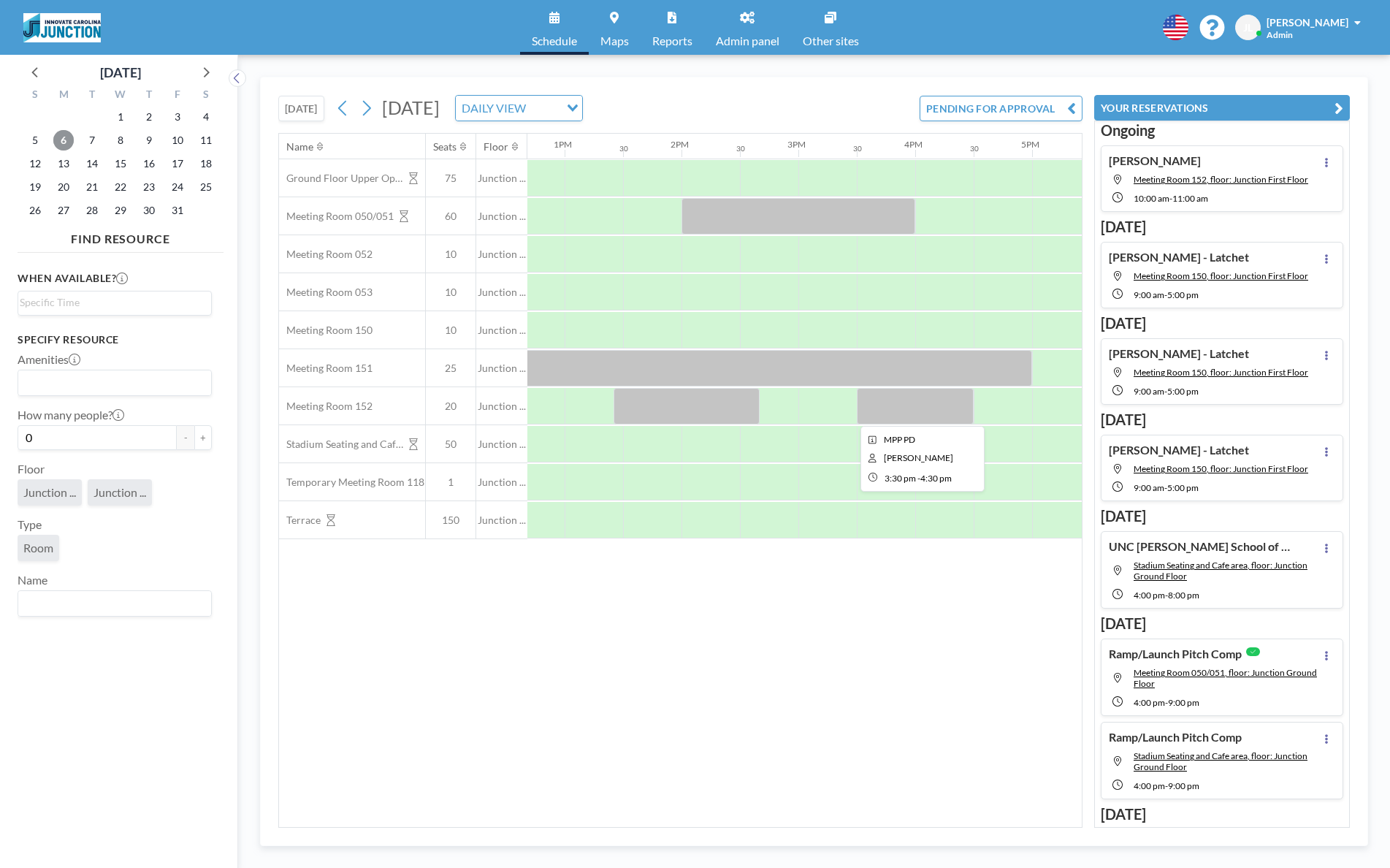
scroll to position [0, 1487]
click at [138, 161] on span "16" at bounding box center [149, 163] width 21 height 21
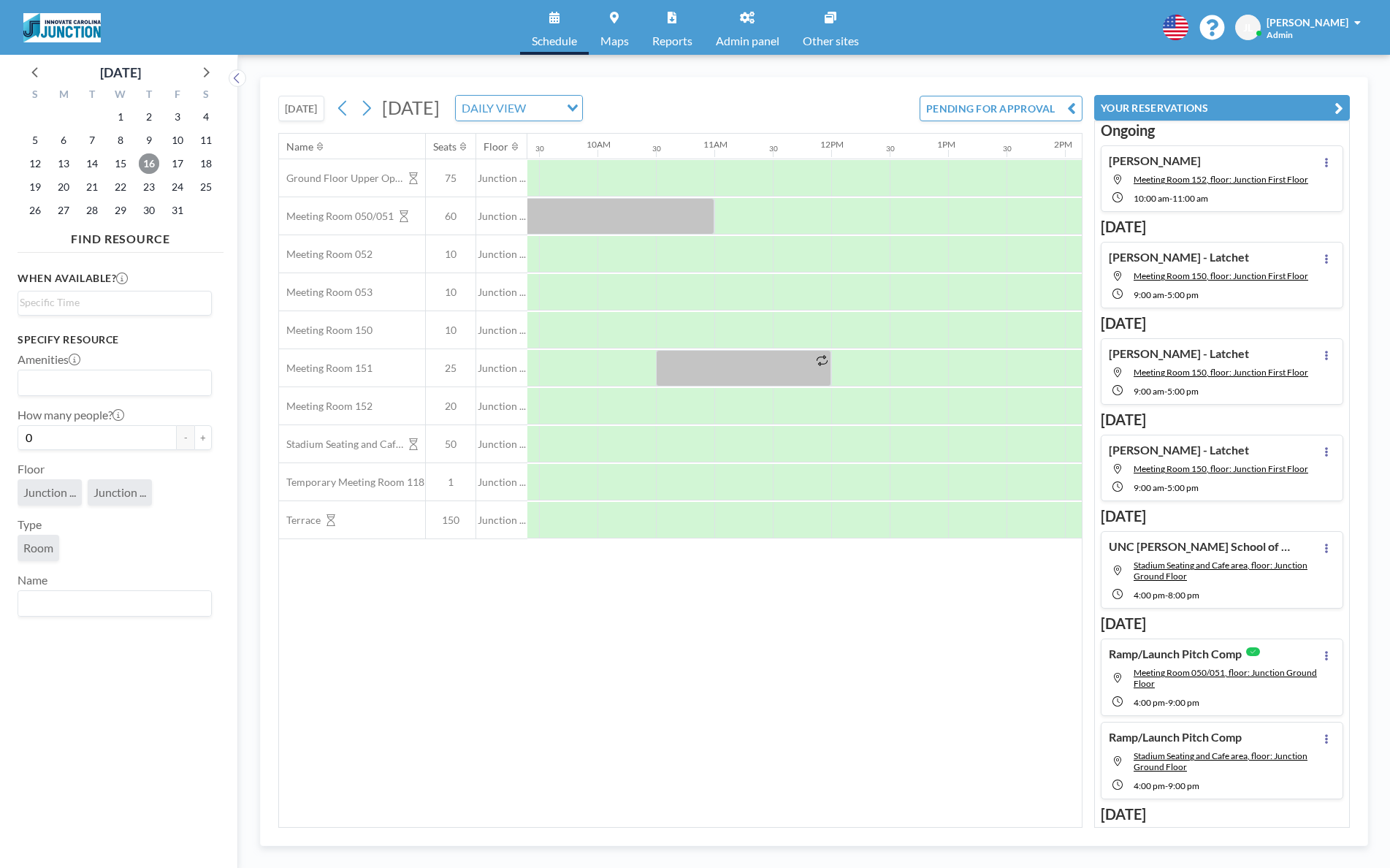
scroll to position [0, 1102]
click at [117, 187] on span "22" at bounding box center [121, 187] width 21 height 21
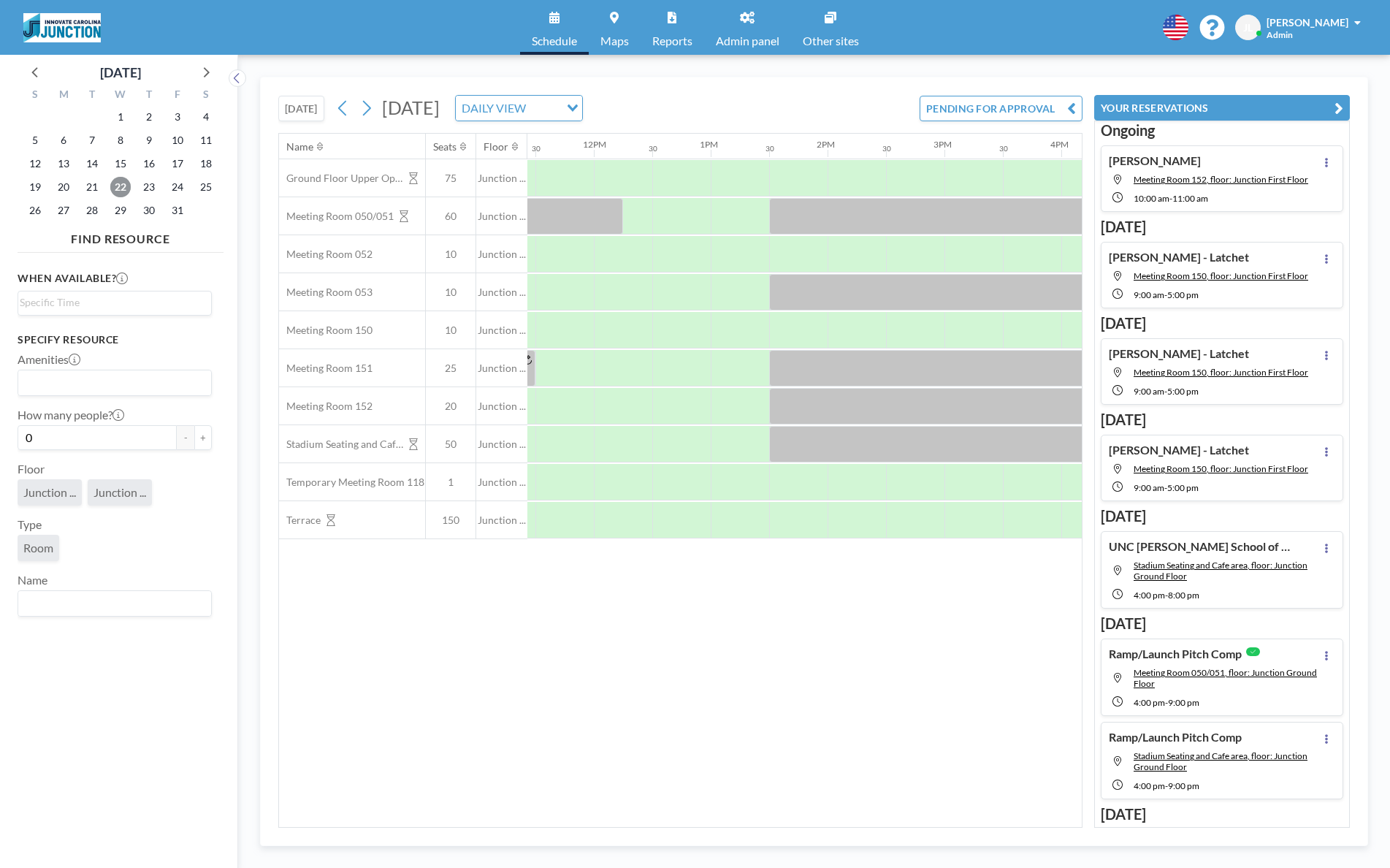
scroll to position [0, 1428]
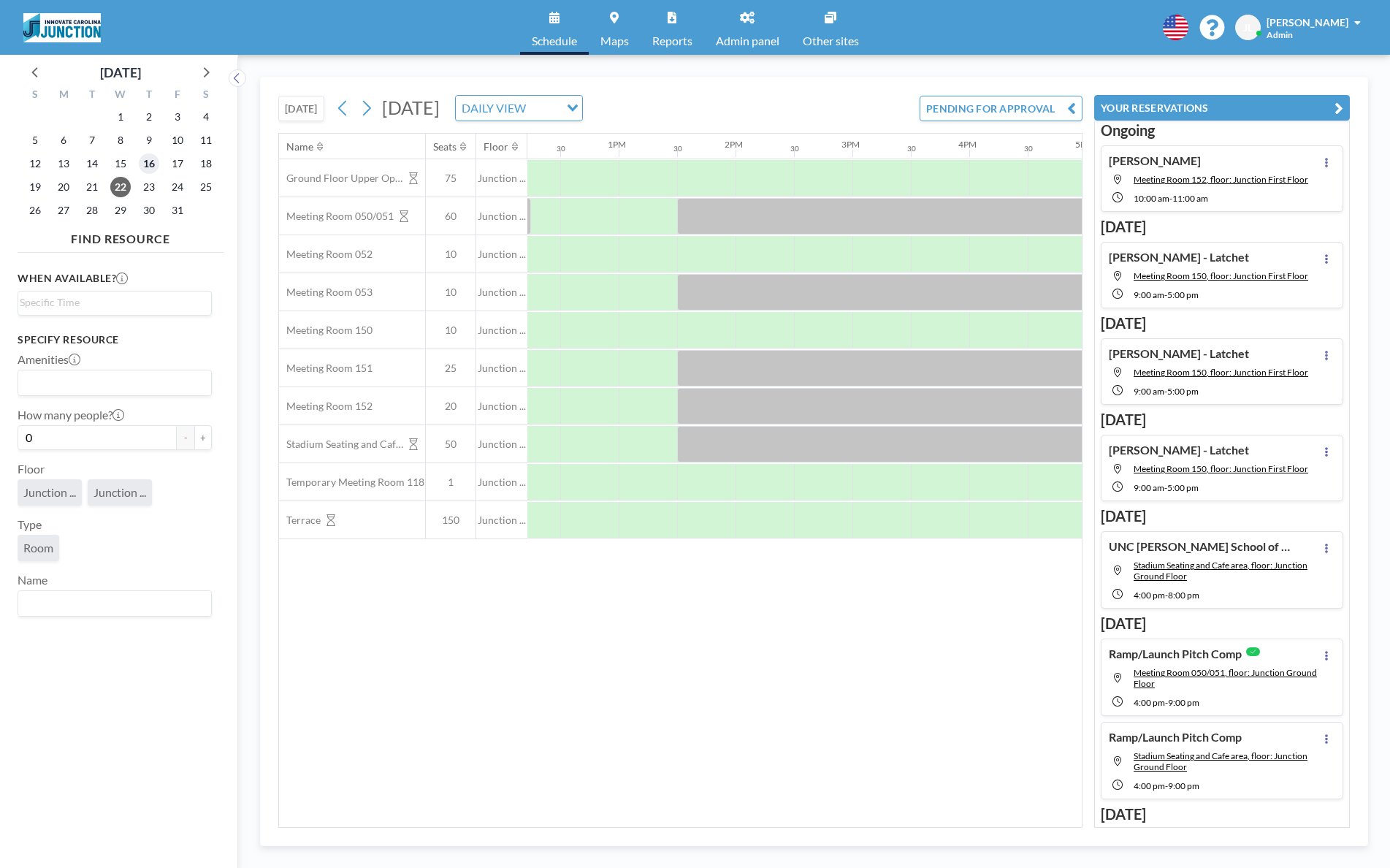
click at [142, 162] on span "16" at bounding box center [149, 163] width 21 height 21
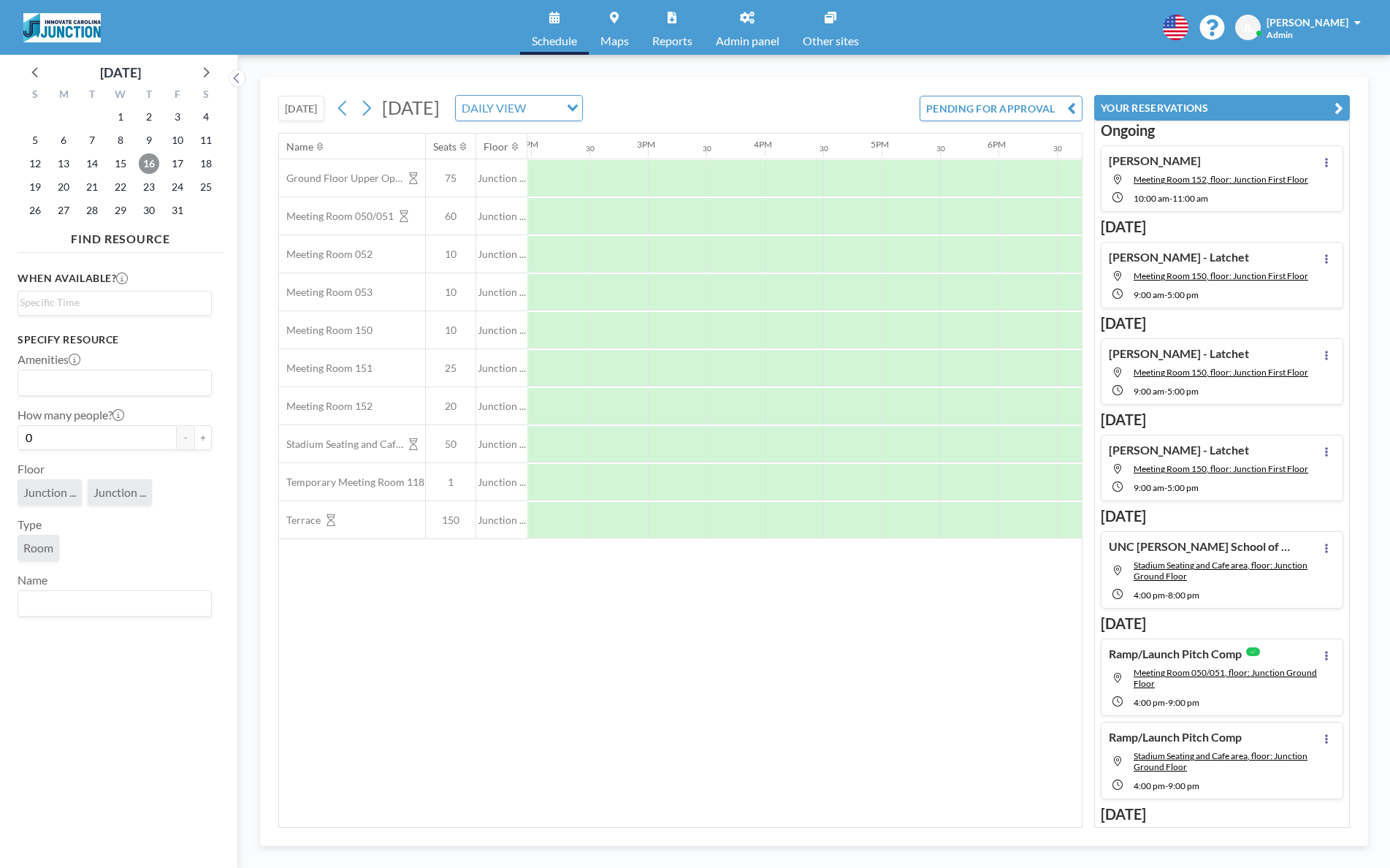
scroll to position [0, 1632]
click at [905, 436] on div at bounding box center [912, 444] width 59 height 37
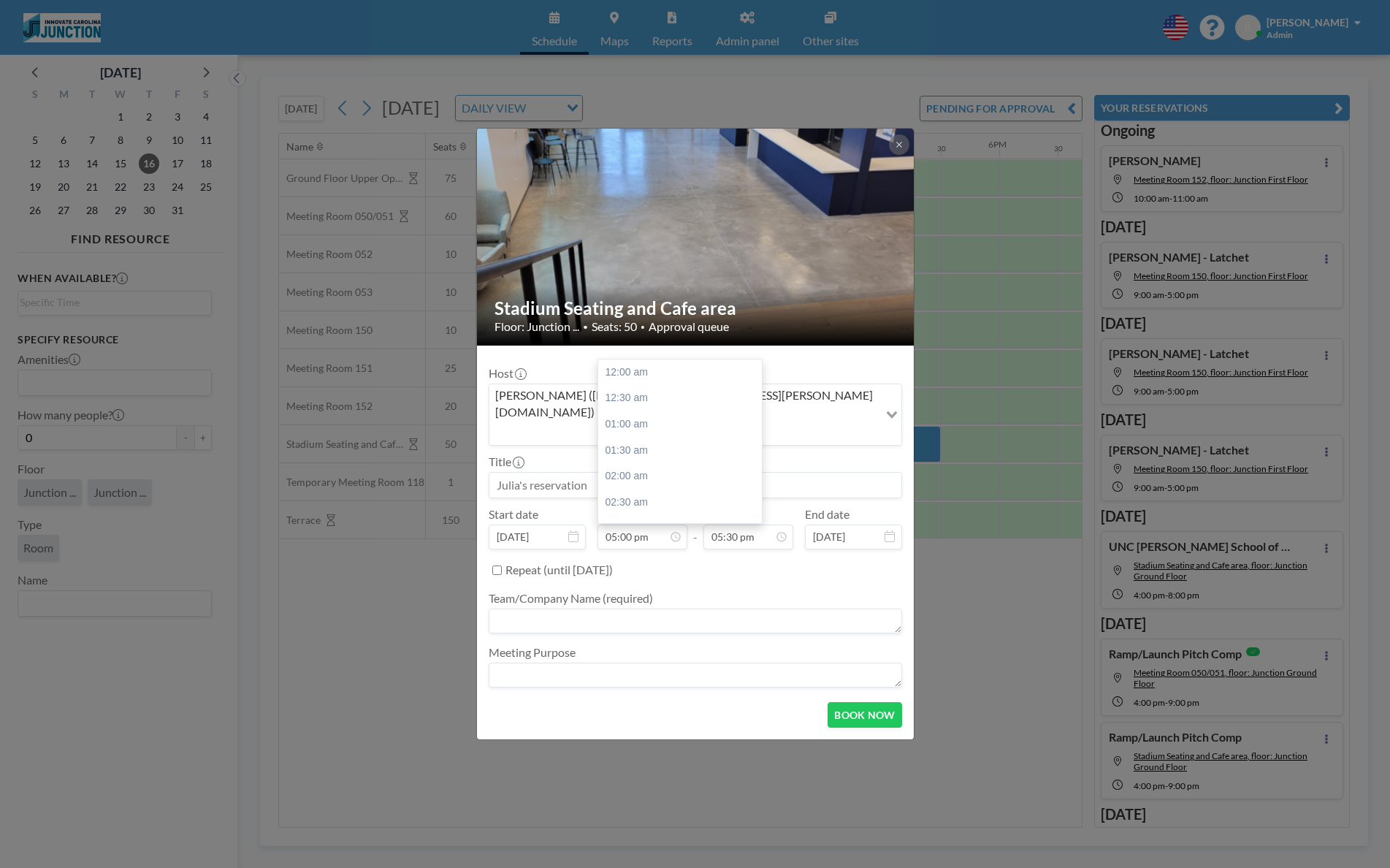
scroll to position [883, 0]
click at [583, 472] on input at bounding box center [695, 485] width 412 height 25
type input "1789 Student Mixer"
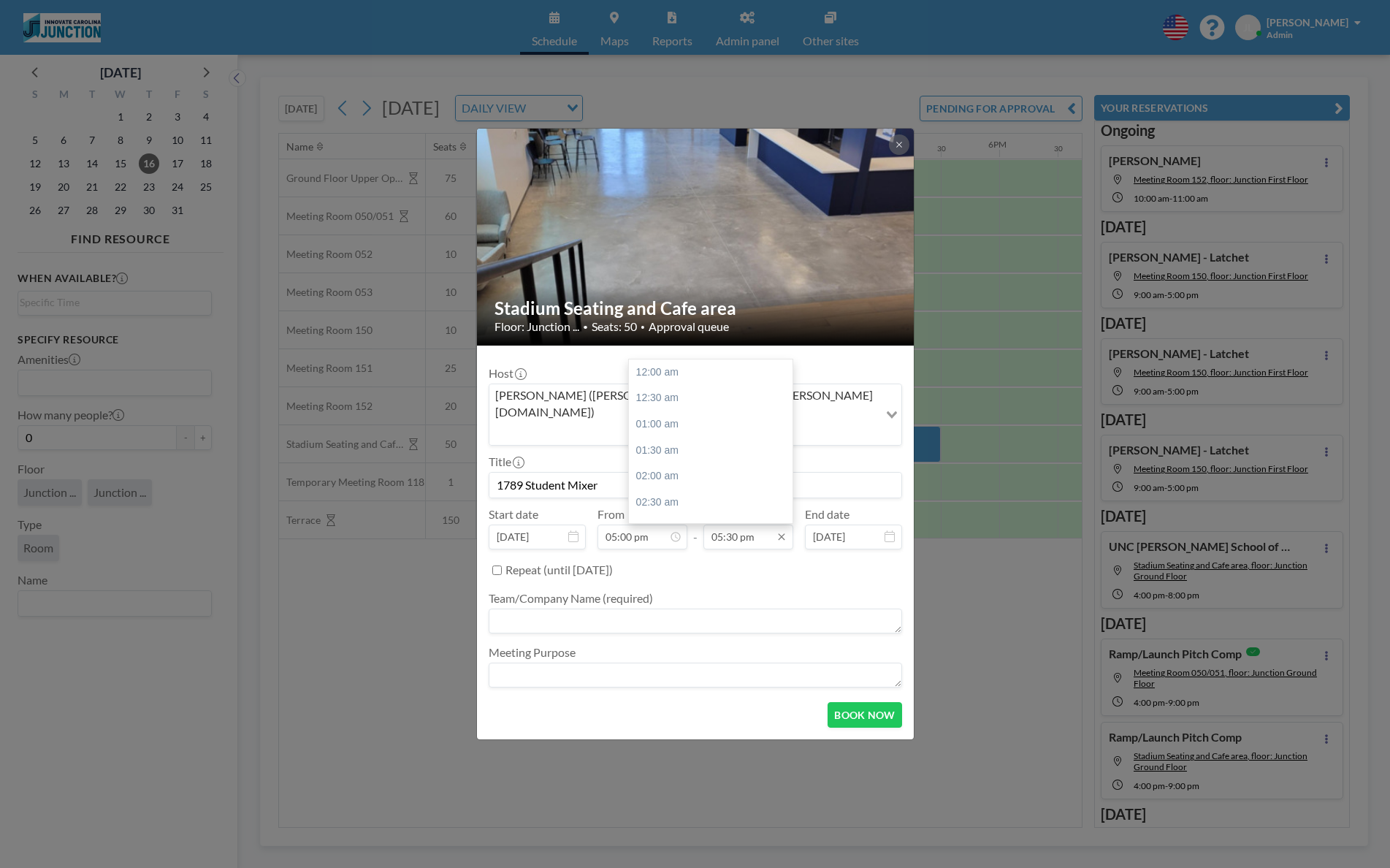
scroll to position [910, 0]
click at [764, 524] on input "05:30 pm" at bounding box center [748, 537] width 90 height 25
click at [694, 385] on div "06:00 pm" at bounding box center [710, 398] width 163 height 26
type input "06:00 pm"
click at [660, 609] on textarea at bounding box center [695, 621] width 413 height 25
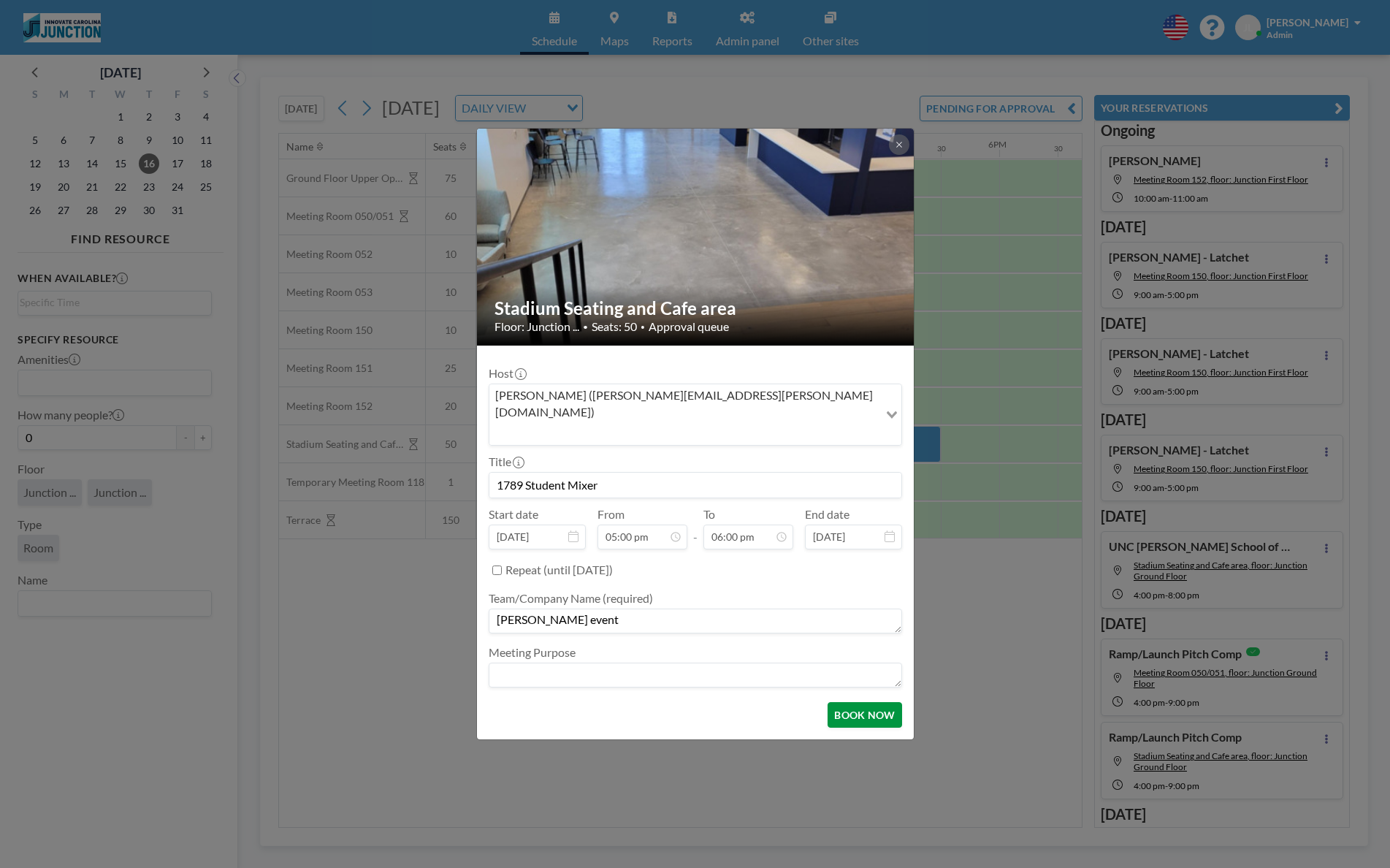
type textarea "Anise Robinson's event"
click at [843, 702] on button "BOOK NOW" at bounding box center [865, 714] width 74 height 26
